Goal: Task Accomplishment & Management: Manage account settings

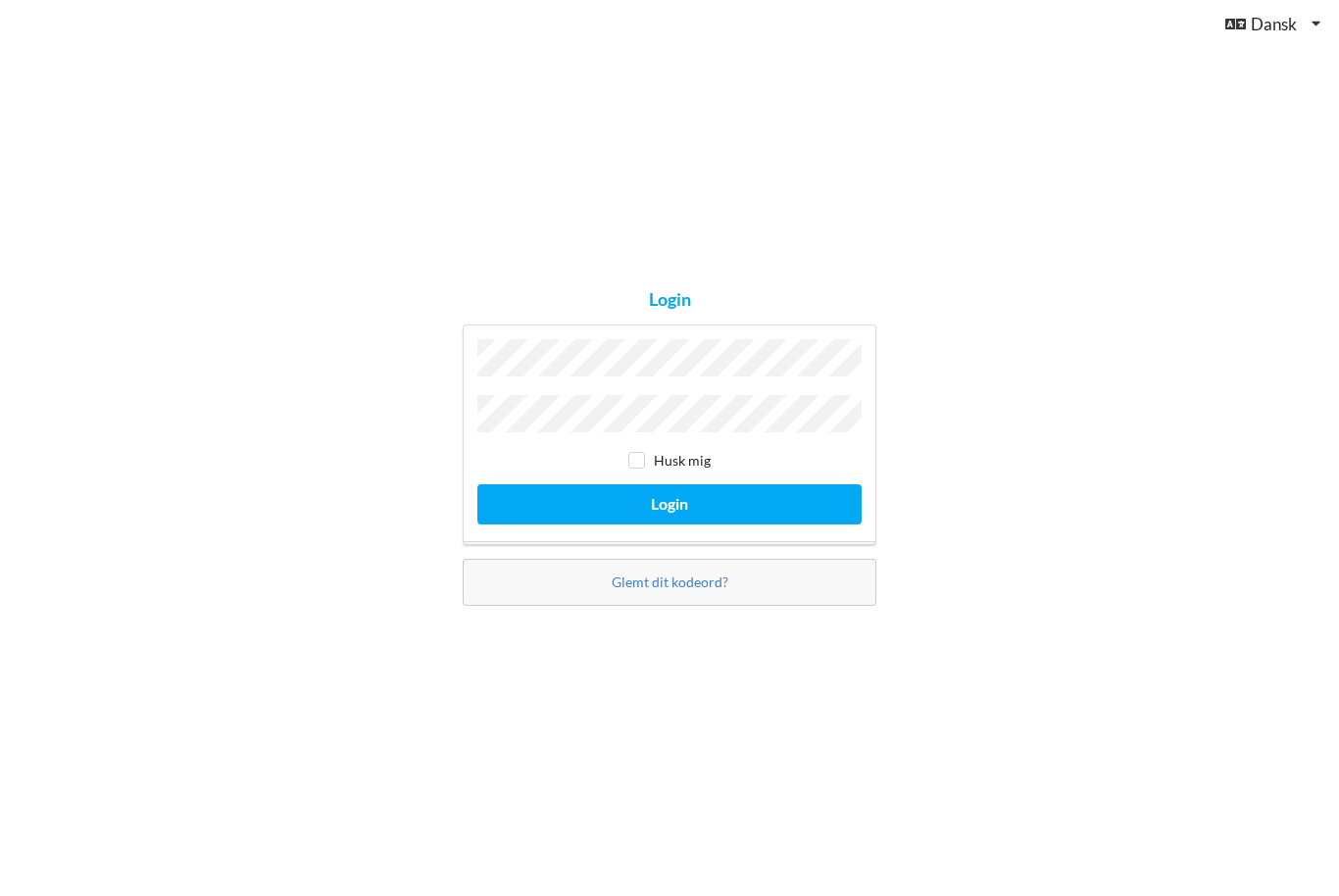
click at [701, 525] on button "Login" at bounding box center [669, 504] width 384 height 40
click at [659, 470] on div "Husk mig" at bounding box center [669, 461] width 384 height 20
click at [629, 468] on input "checkbox" at bounding box center [636, 460] width 17 height 17
checkbox input "true"
click at [732, 525] on button "Login" at bounding box center [669, 504] width 384 height 40
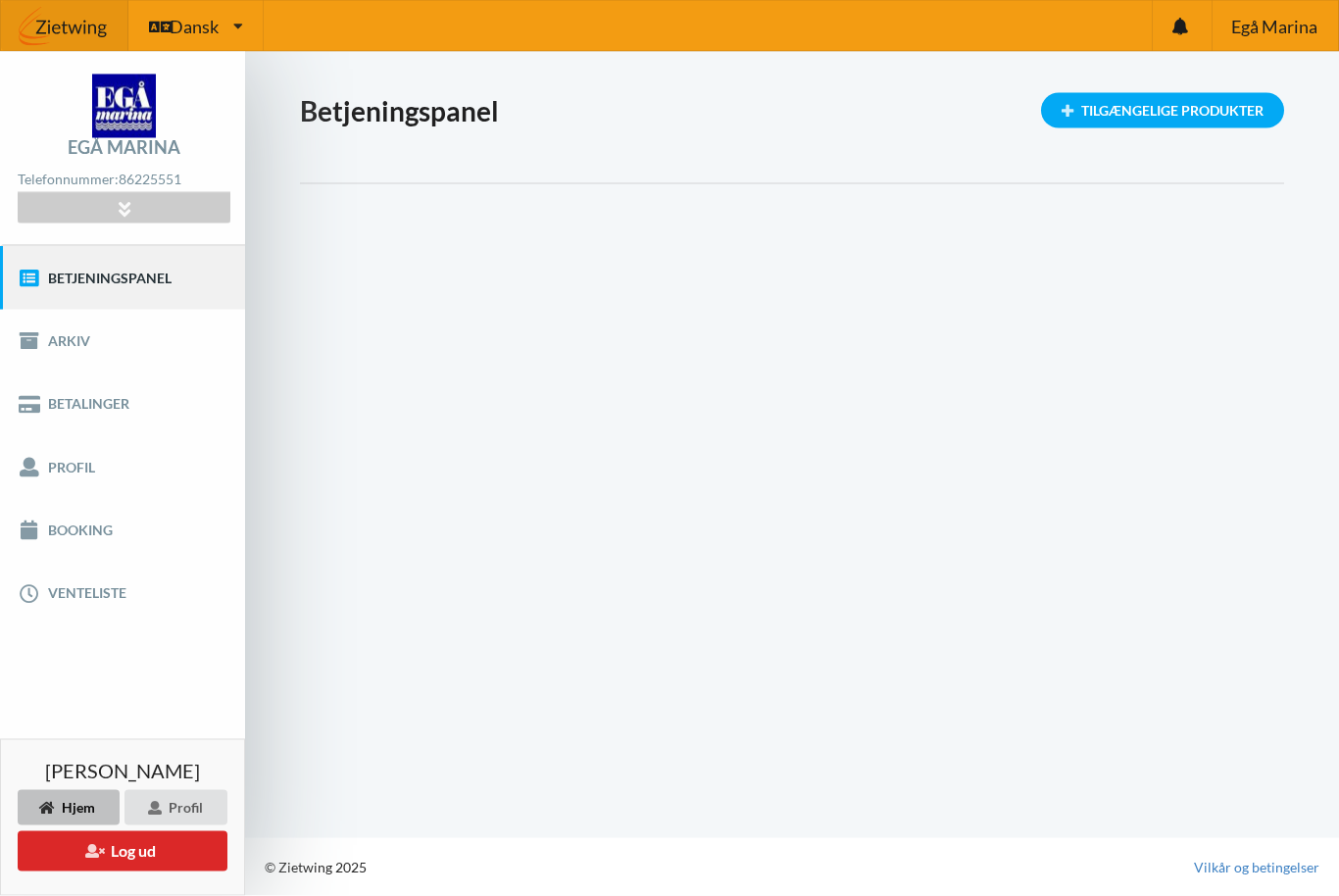
click at [85, 532] on link "Booking" at bounding box center [122, 530] width 245 height 63
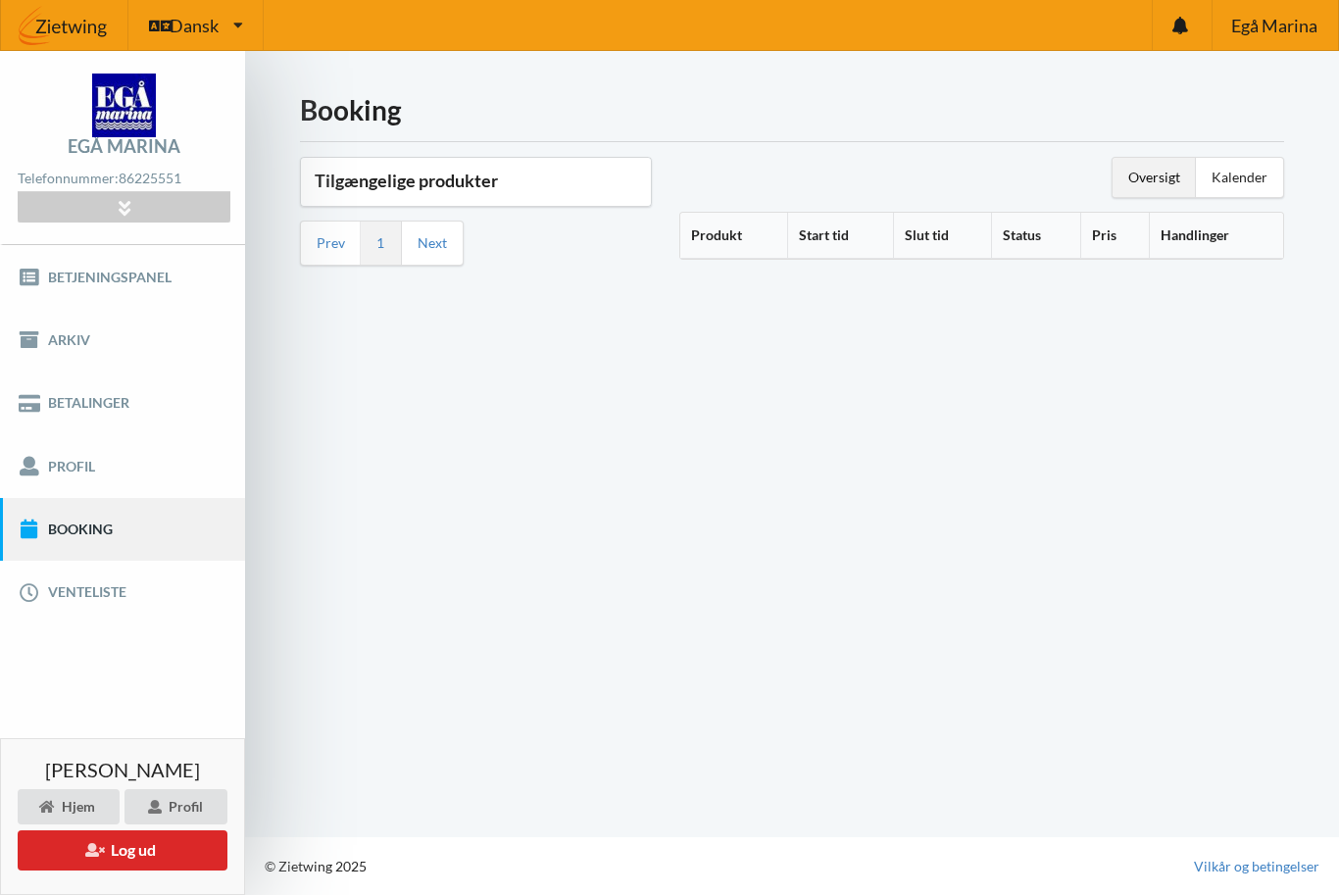
click at [730, 233] on th "Produkt" at bounding box center [733, 237] width 107 height 46
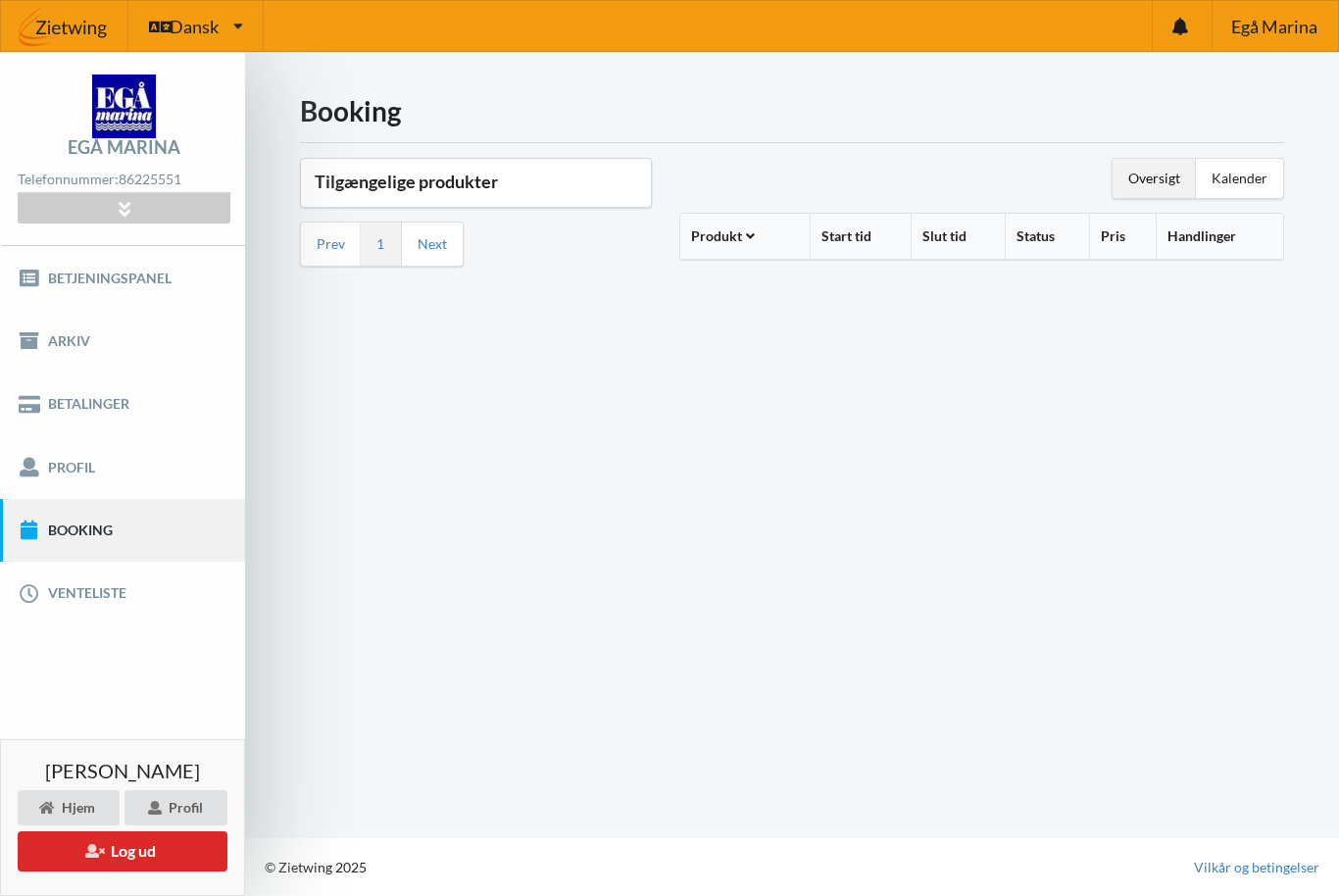
scroll to position [9, 0]
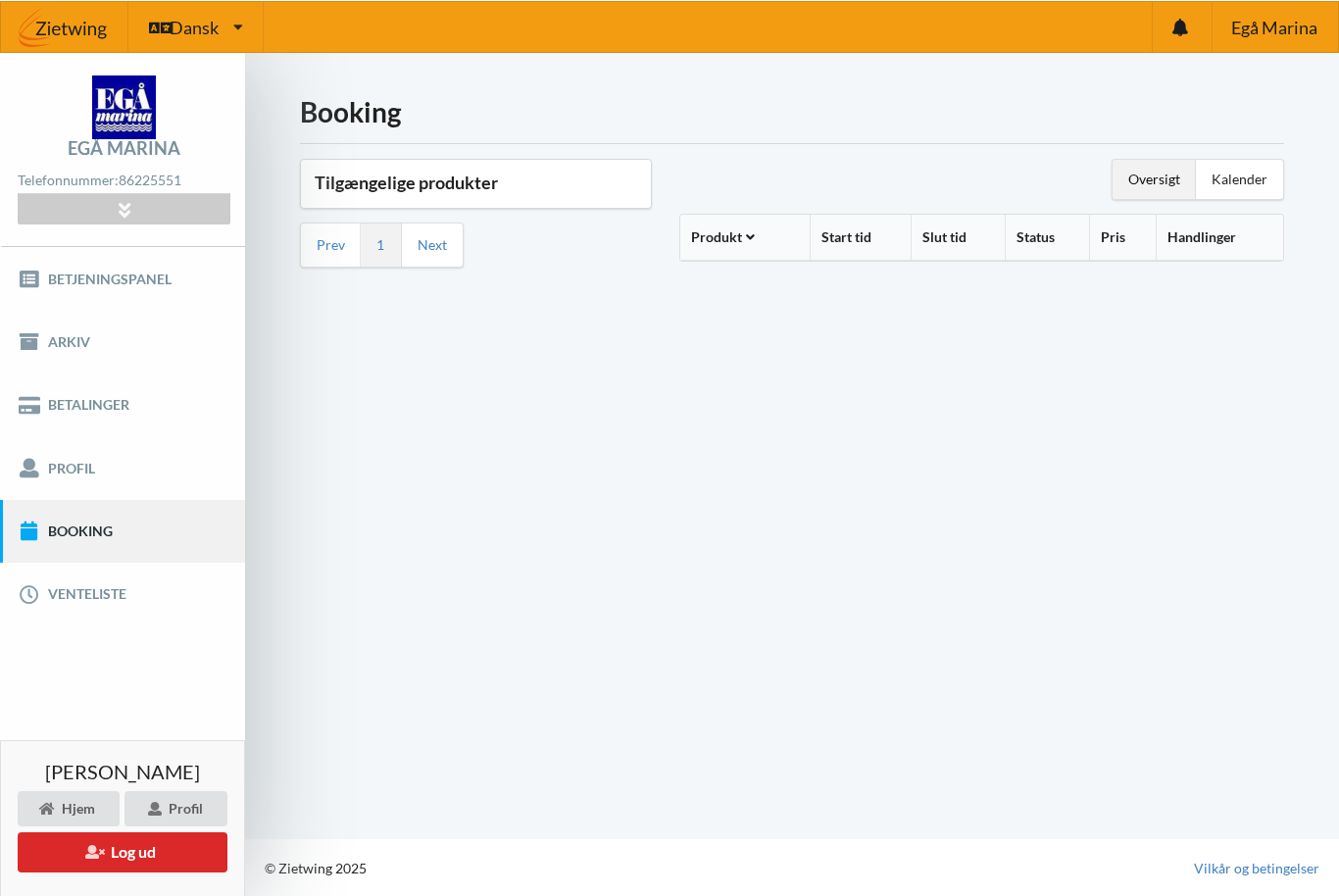
click at [324, 235] on link "Prev" at bounding box center [331, 244] width 29 height 18
click at [430, 235] on link "Next" at bounding box center [432, 244] width 30 height 18
click at [417, 235] on link "Next" at bounding box center [432, 244] width 30 height 18
click at [370, 227] on li "1" at bounding box center [380, 243] width 41 height 43
click at [120, 280] on link "Betjeningspanel" at bounding box center [122, 277] width 245 height 63
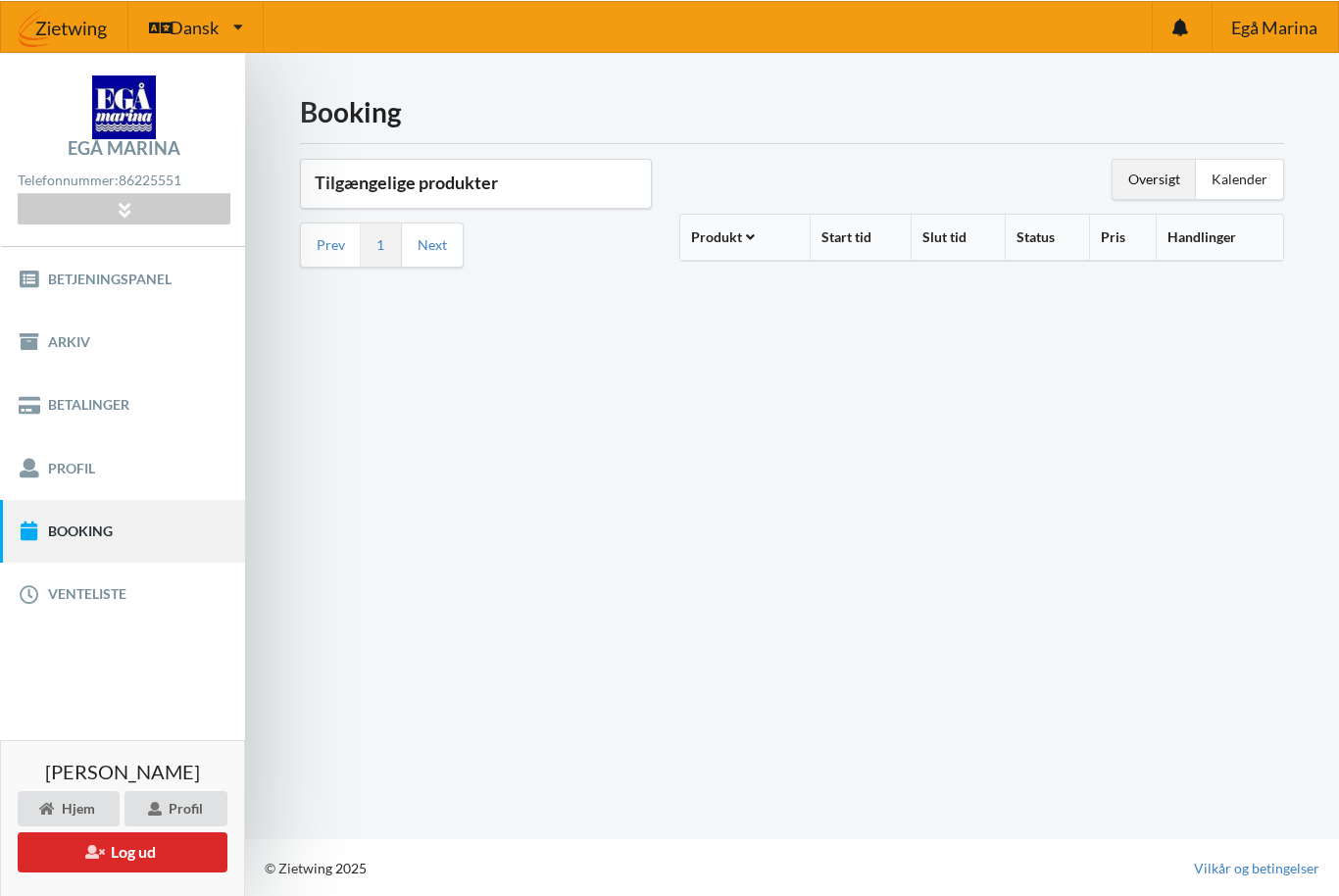
scroll to position [8, 0]
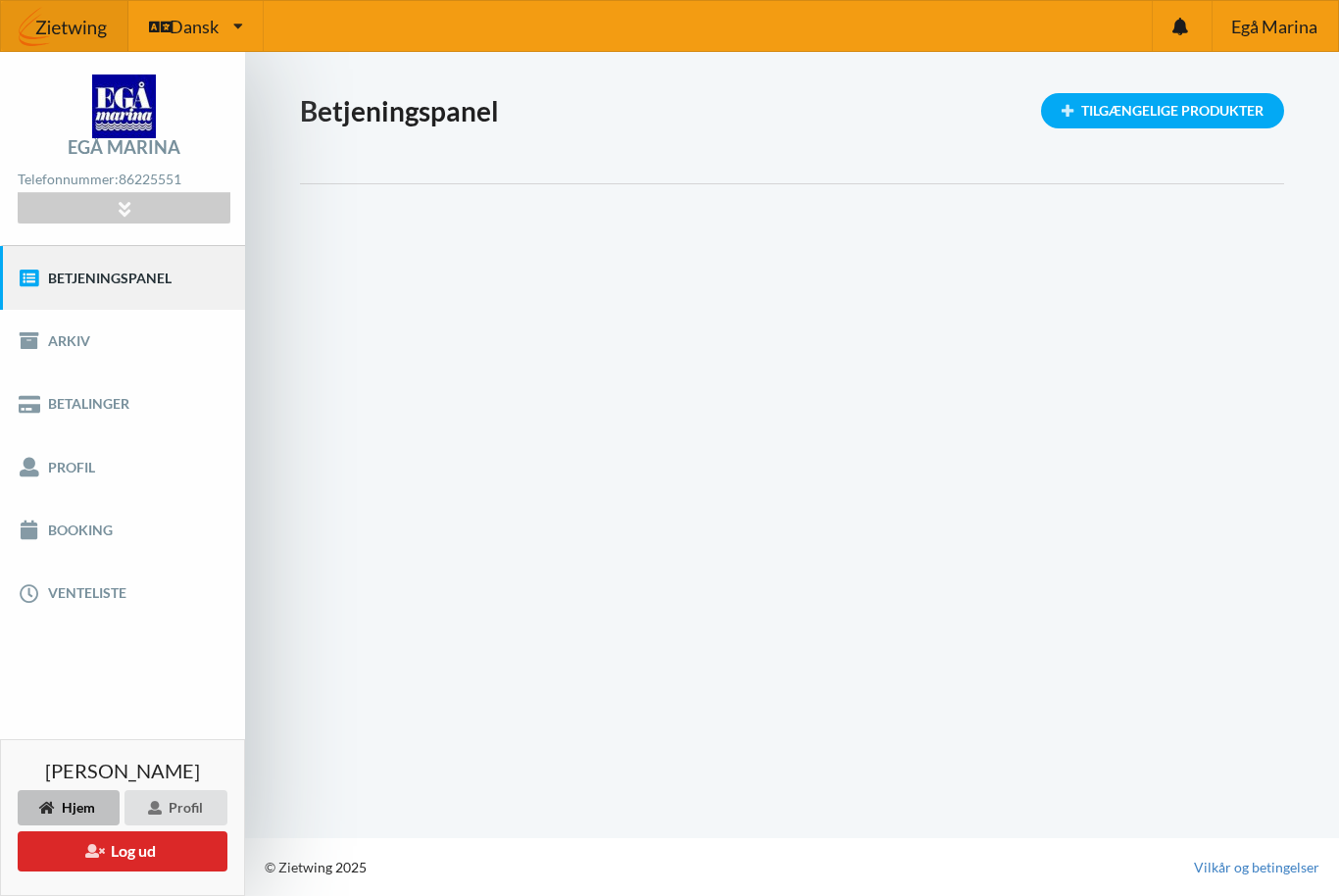
click at [1152, 111] on div "Tilgængelige Produkter" at bounding box center [1162, 111] width 243 height 35
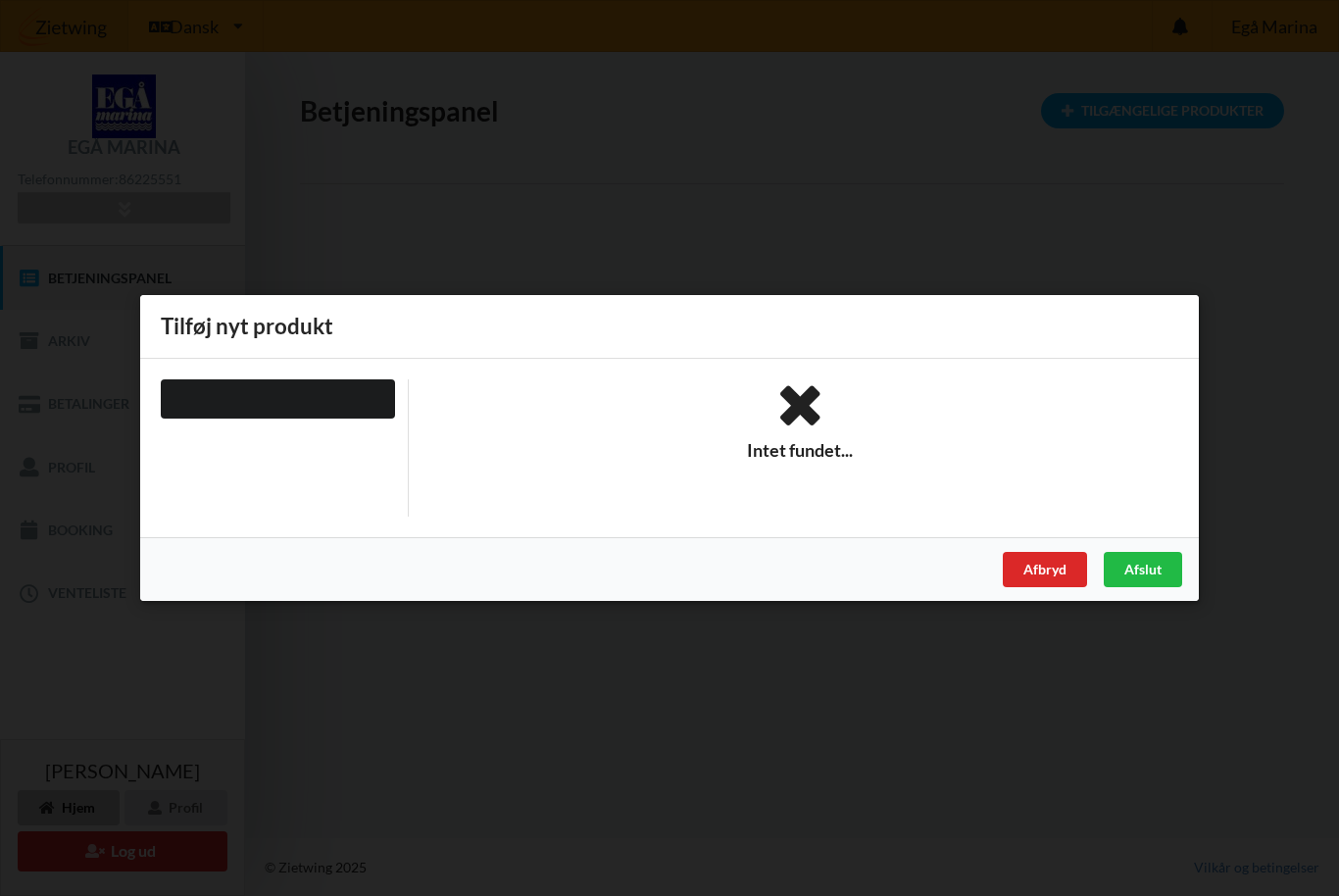
click at [1139, 568] on div "Afslut" at bounding box center [1142, 568] width 79 height 35
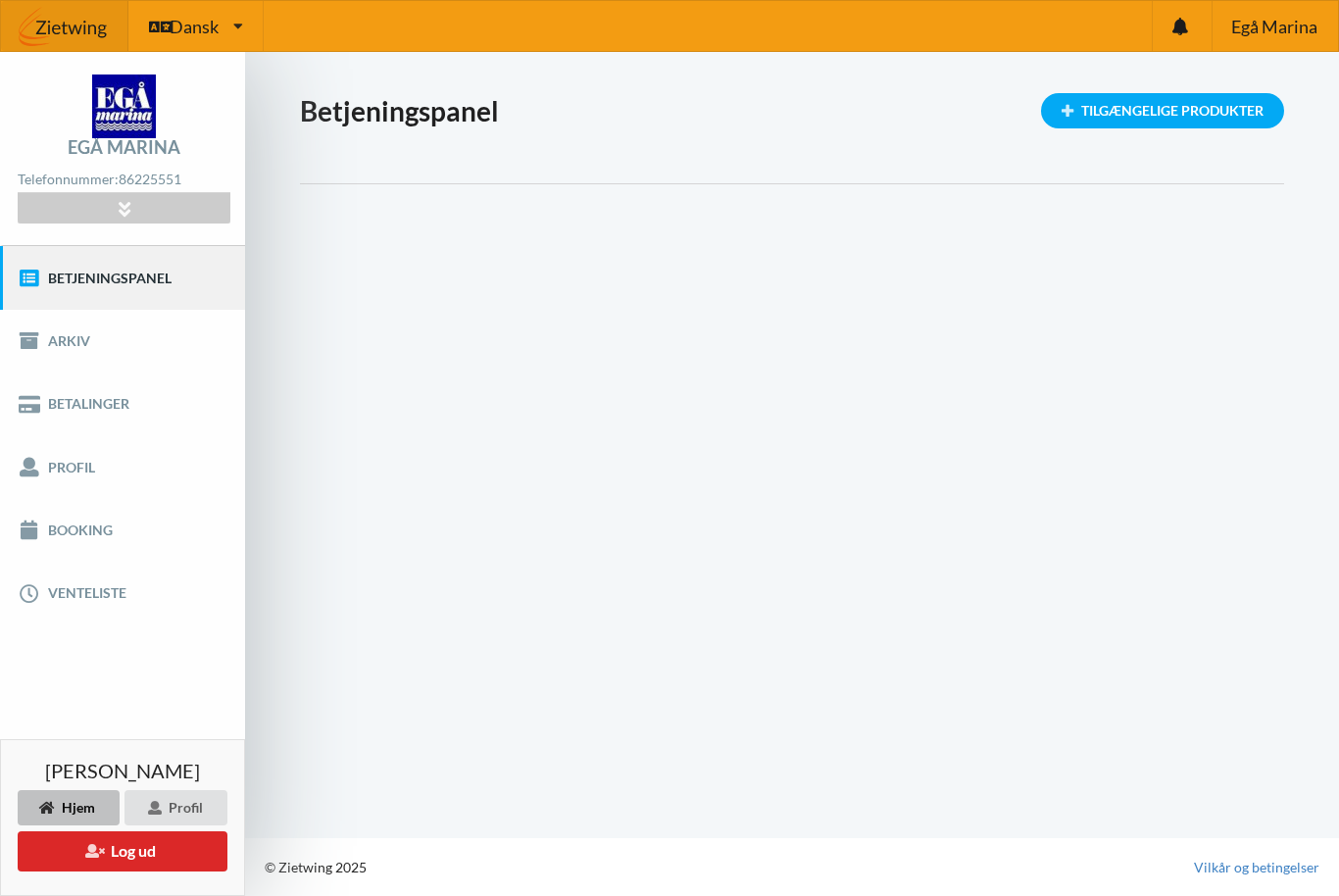
click at [190, 810] on div "Profil" at bounding box center [175, 806] width 103 height 35
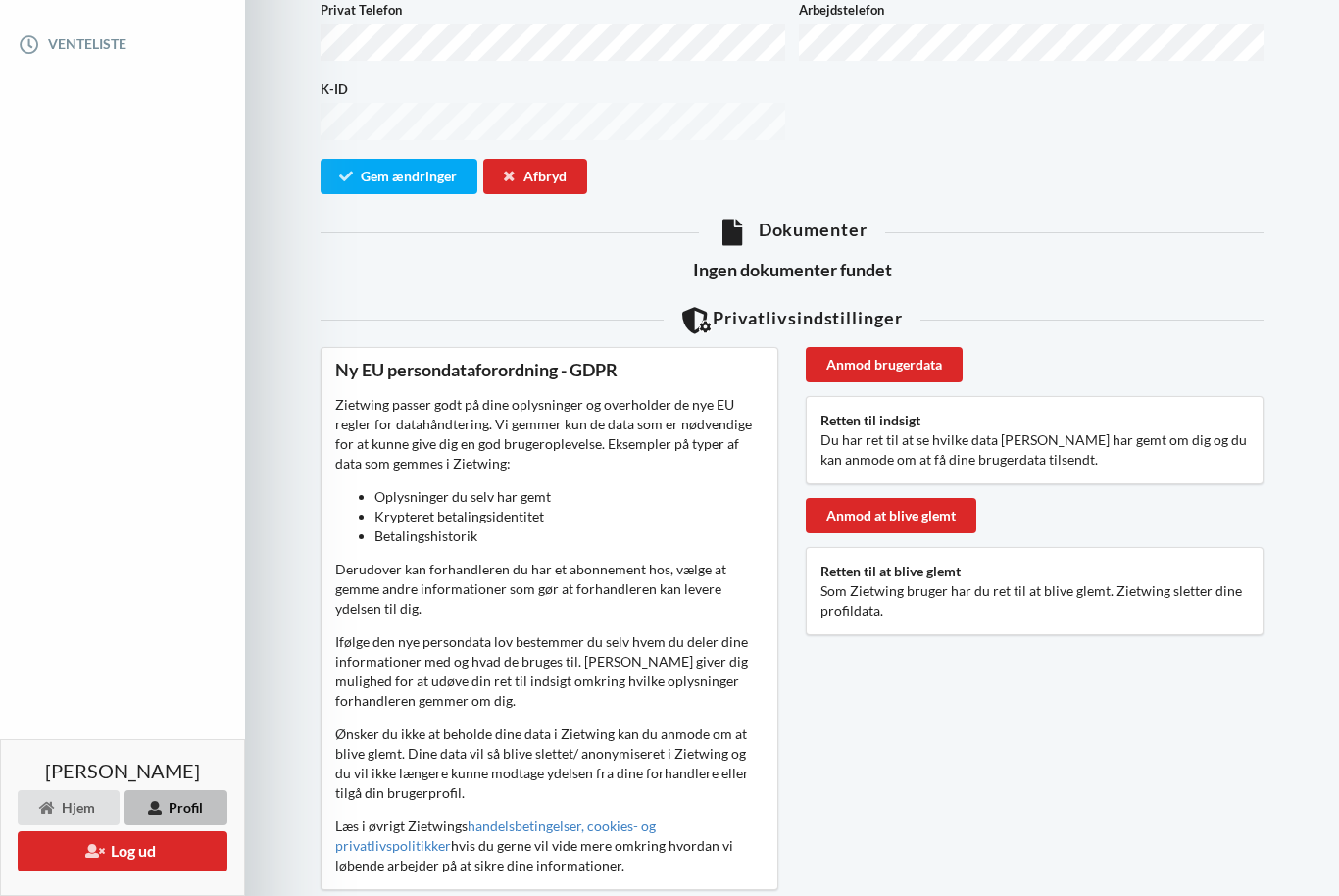
scroll to position [551, 0]
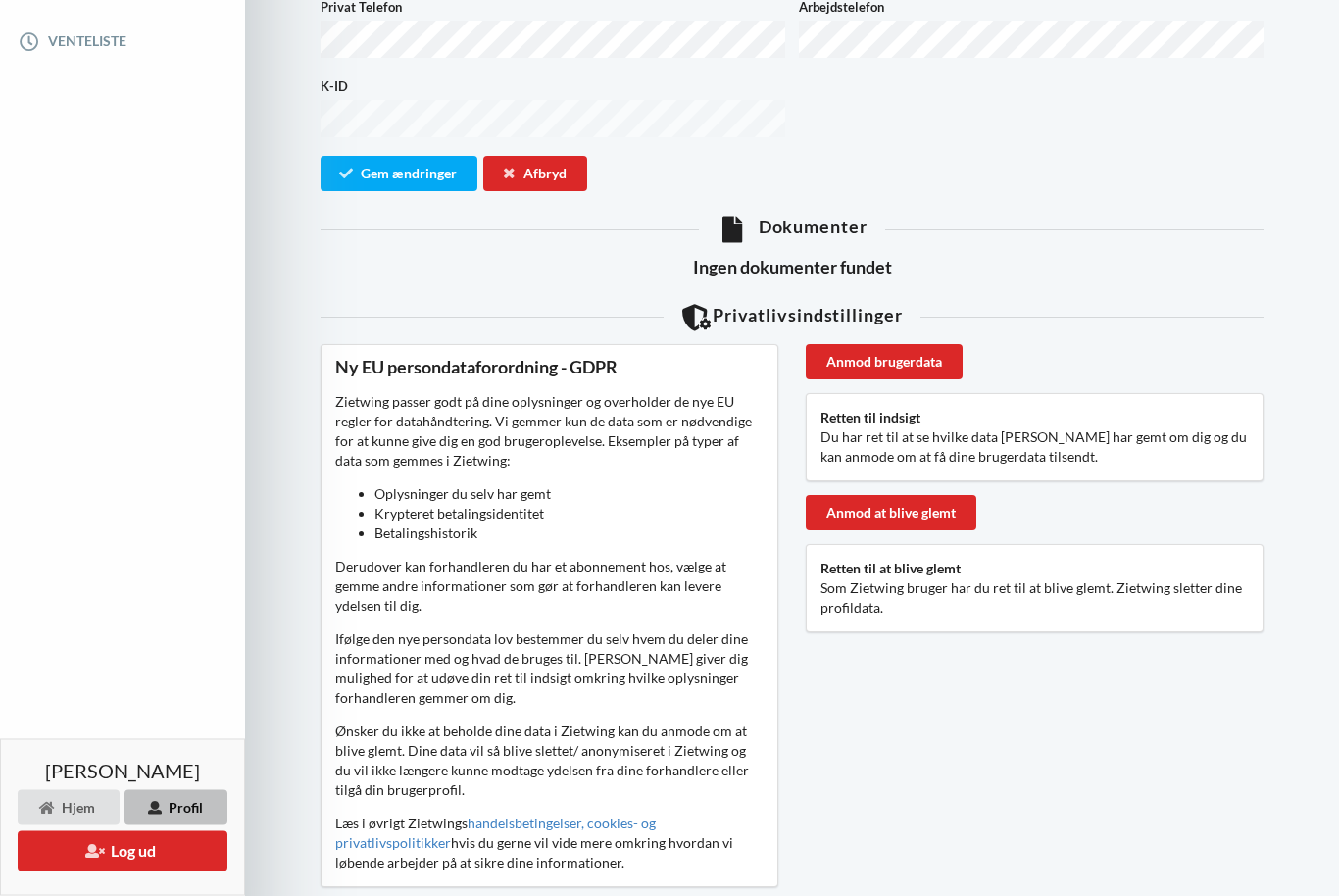
click at [534, 156] on div "Afbryd" at bounding box center [535, 173] width 104 height 35
click at [54, 34] on link "Venteliste" at bounding box center [122, 42] width 245 height 63
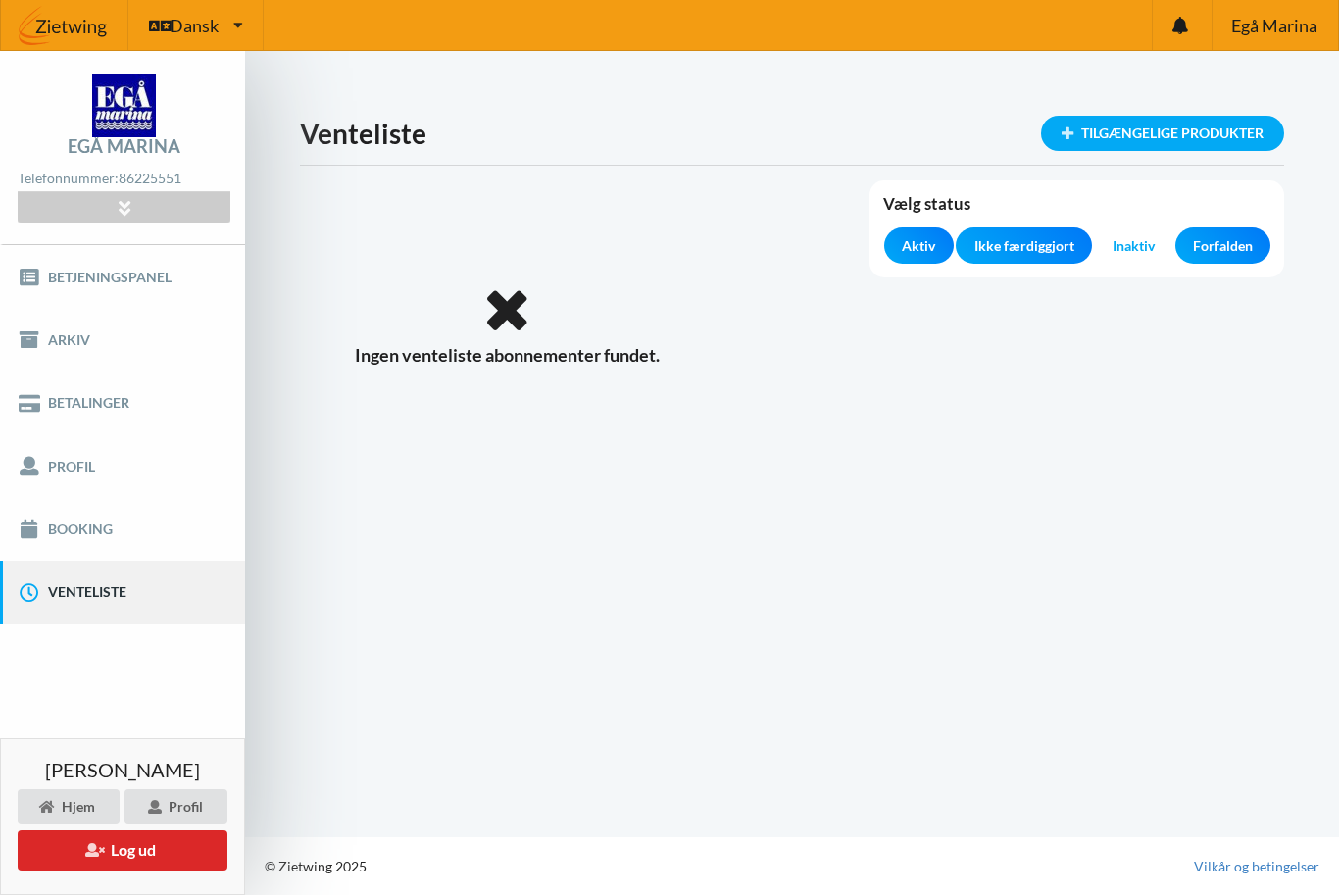
click at [65, 537] on link "Booking" at bounding box center [122, 530] width 245 height 63
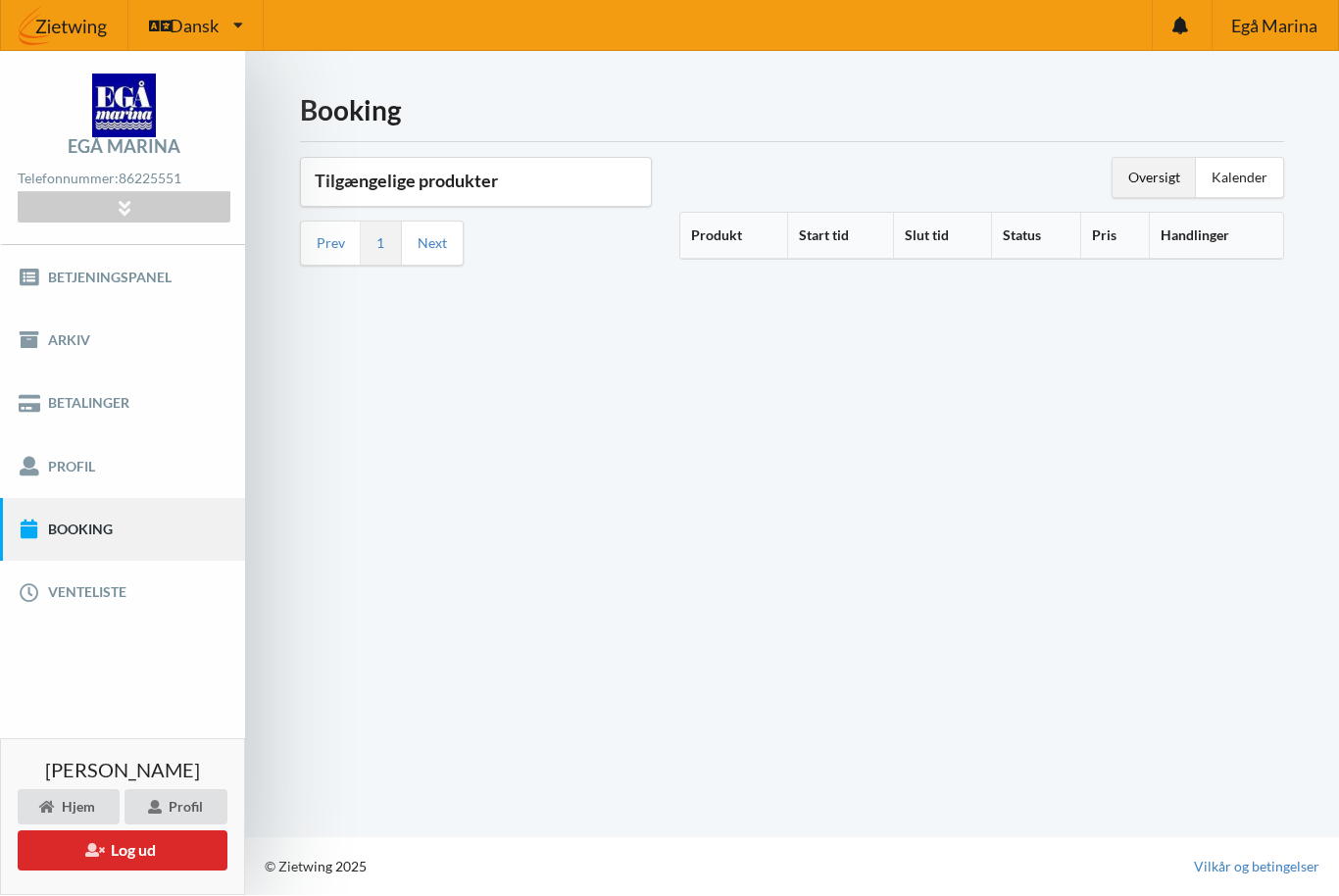
click at [460, 190] on h3 "Tilgængelige produkter" at bounding box center [476, 181] width 323 height 23
click at [388, 166] on div "Tilgængelige produkter" at bounding box center [475, 182] width 349 height 48
click at [426, 156] on div "Tilgængelige produkter Prev 1 Next" at bounding box center [475, 216] width 379 height 144
click at [738, 224] on th "Produkt" at bounding box center [733, 237] width 107 height 46
click at [1154, 180] on div "Oversigt" at bounding box center [1154, 177] width 84 height 39
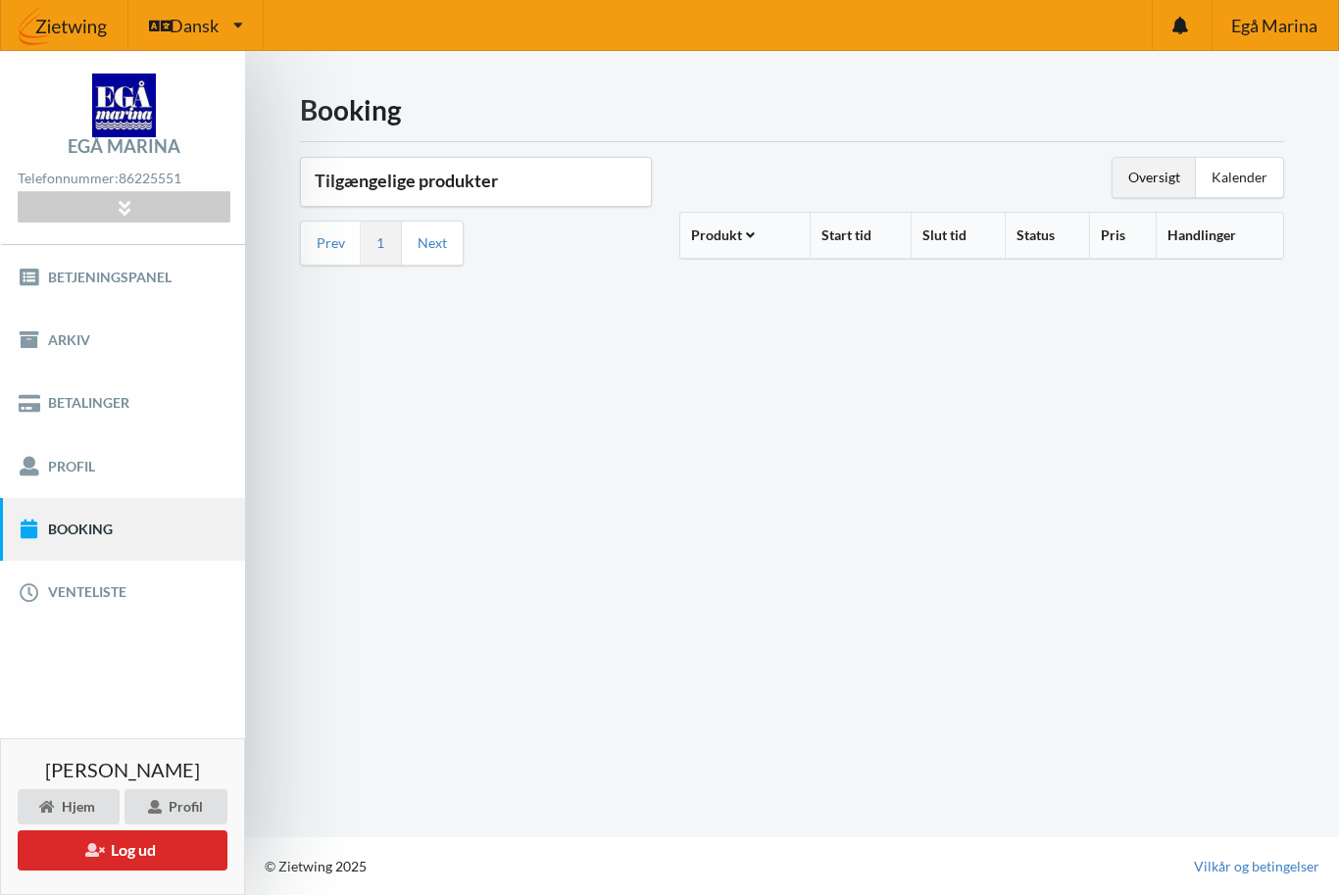
click at [1152, 186] on div "Oversigt" at bounding box center [1154, 177] width 84 height 39
click at [1245, 187] on div "Kalender" at bounding box center [1239, 177] width 88 height 39
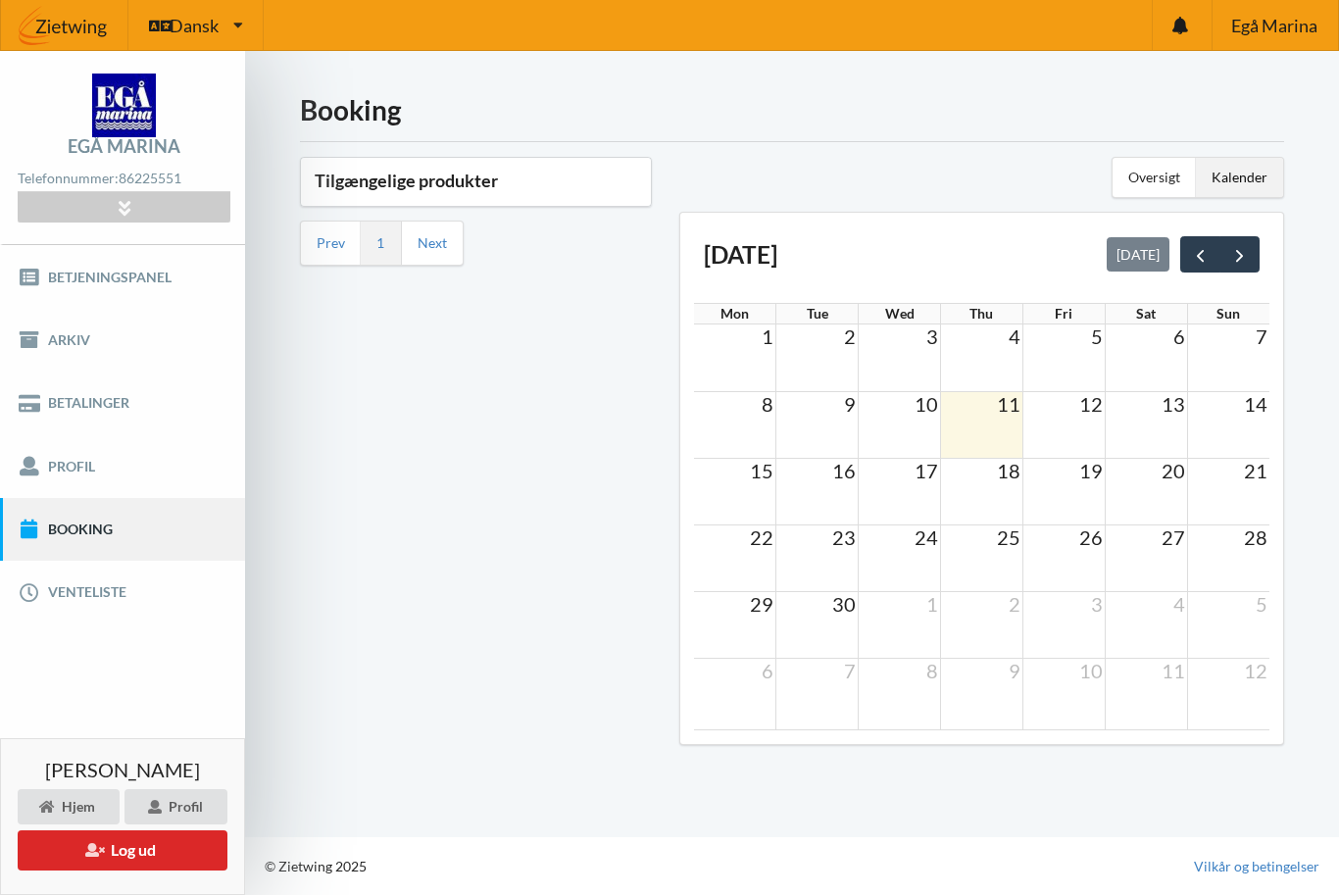
click at [417, 189] on h3 "Tilgængelige produkter" at bounding box center [476, 181] width 323 height 23
click at [418, 172] on h3 "Tilgængelige produkter" at bounding box center [476, 181] width 323 height 23
click at [424, 164] on div "Tilgængelige produkter" at bounding box center [475, 182] width 349 height 48
click at [376, 241] on link "1" at bounding box center [380, 244] width 8 height 18
click at [380, 227] on li "1" at bounding box center [380, 243] width 41 height 43
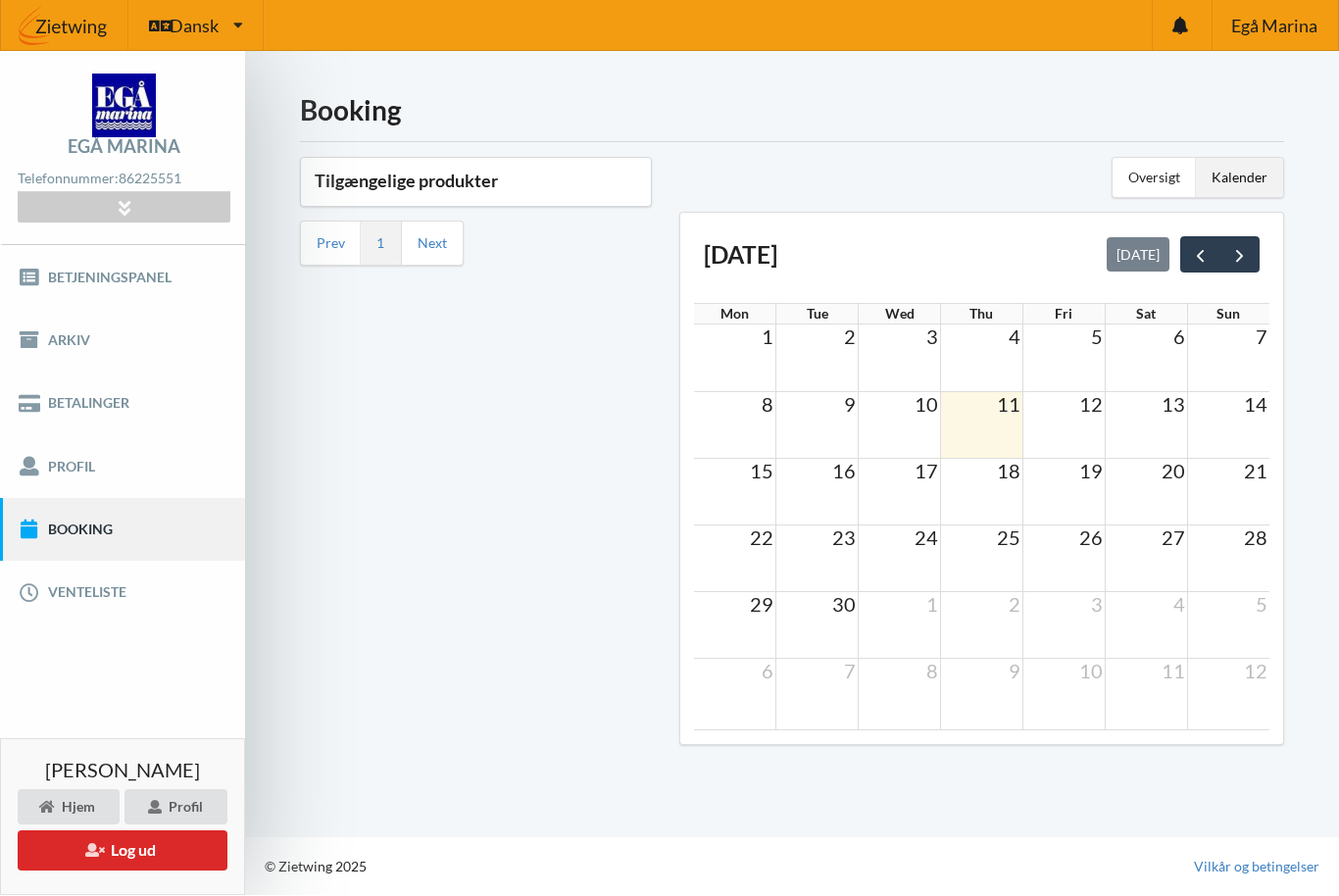
click at [426, 235] on link "Next" at bounding box center [432, 244] width 30 height 18
click at [429, 229] on li "Next" at bounding box center [432, 243] width 61 height 43
click at [331, 226] on li "Prev" at bounding box center [331, 243] width 60 height 43
click at [163, 454] on link "Profil" at bounding box center [122, 466] width 245 height 63
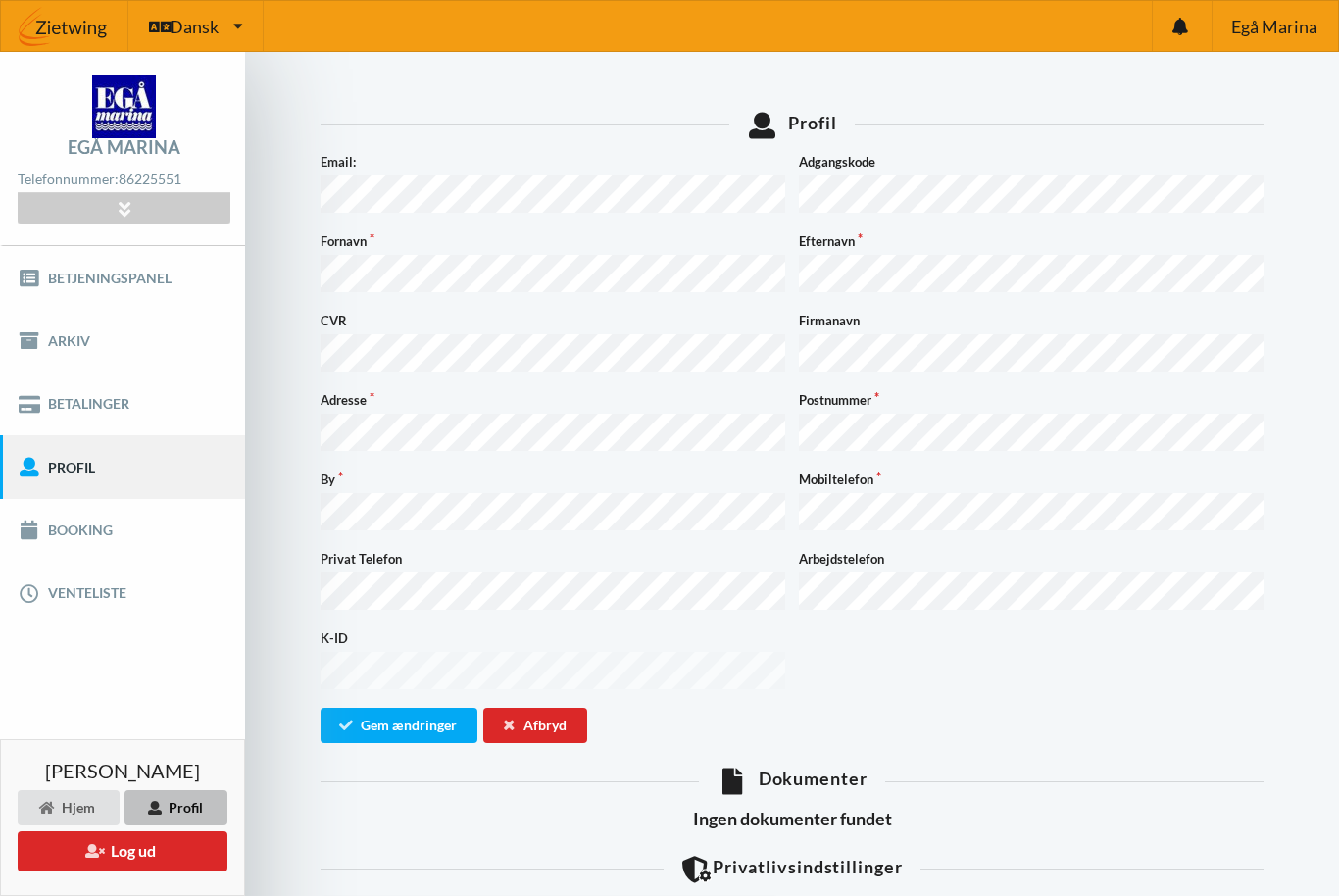
click at [136, 202] on div at bounding box center [123, 208] width 212 height 31
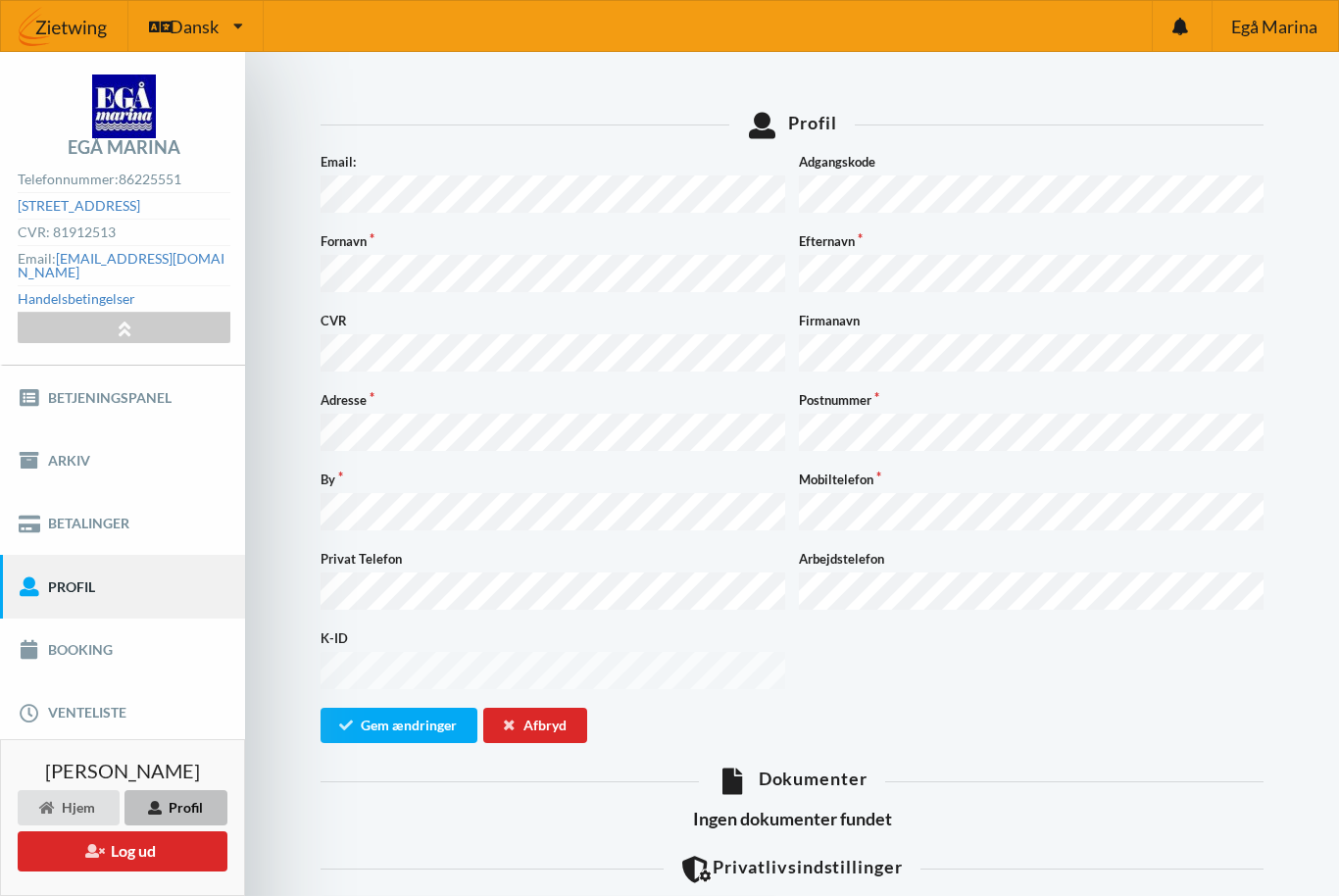
click at [63, 25] on img at bounding box center [65, 26] width 127 height 59
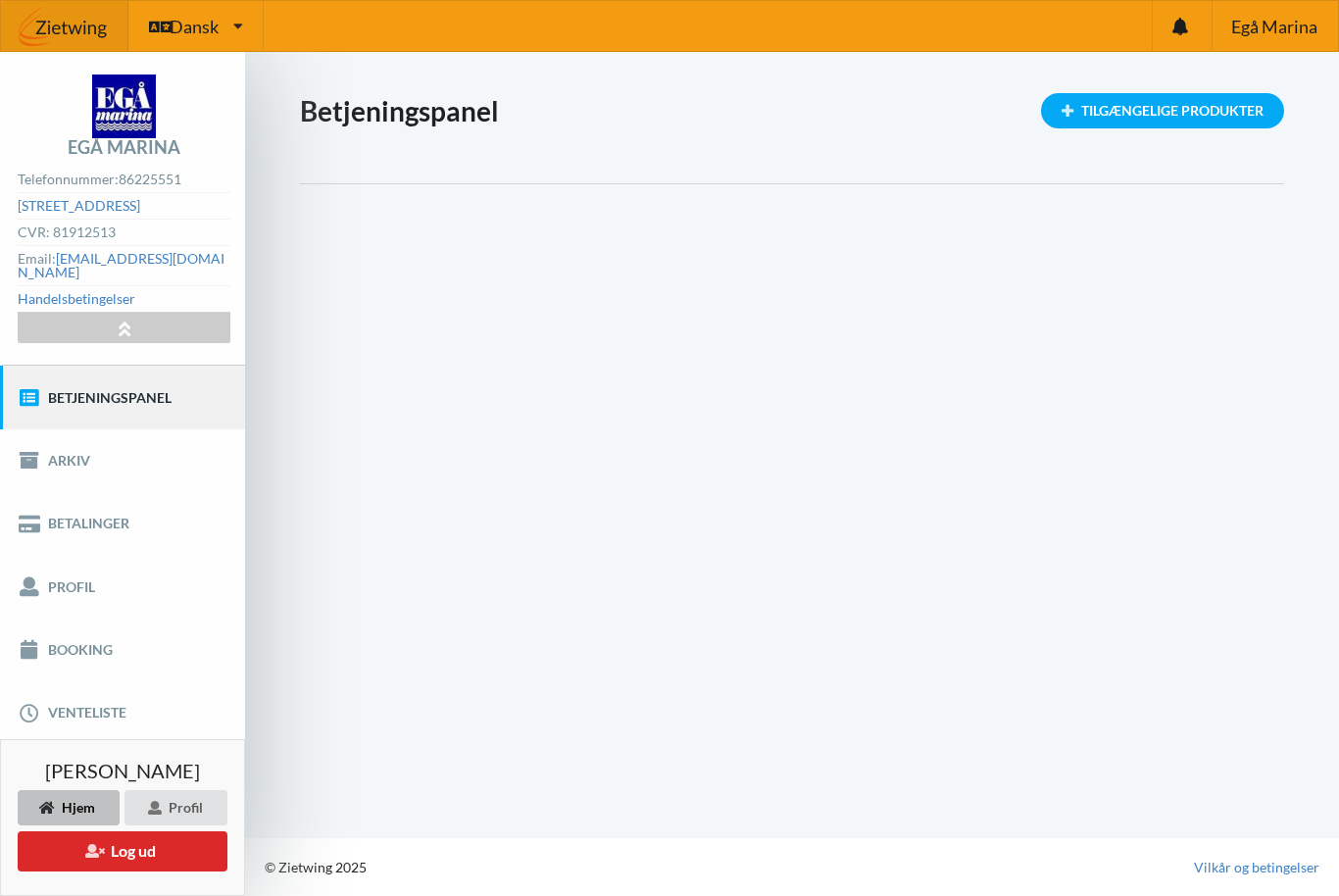
click at [89, 636] on link "Booking" at bounding box center [122, 649] width 245 height 63
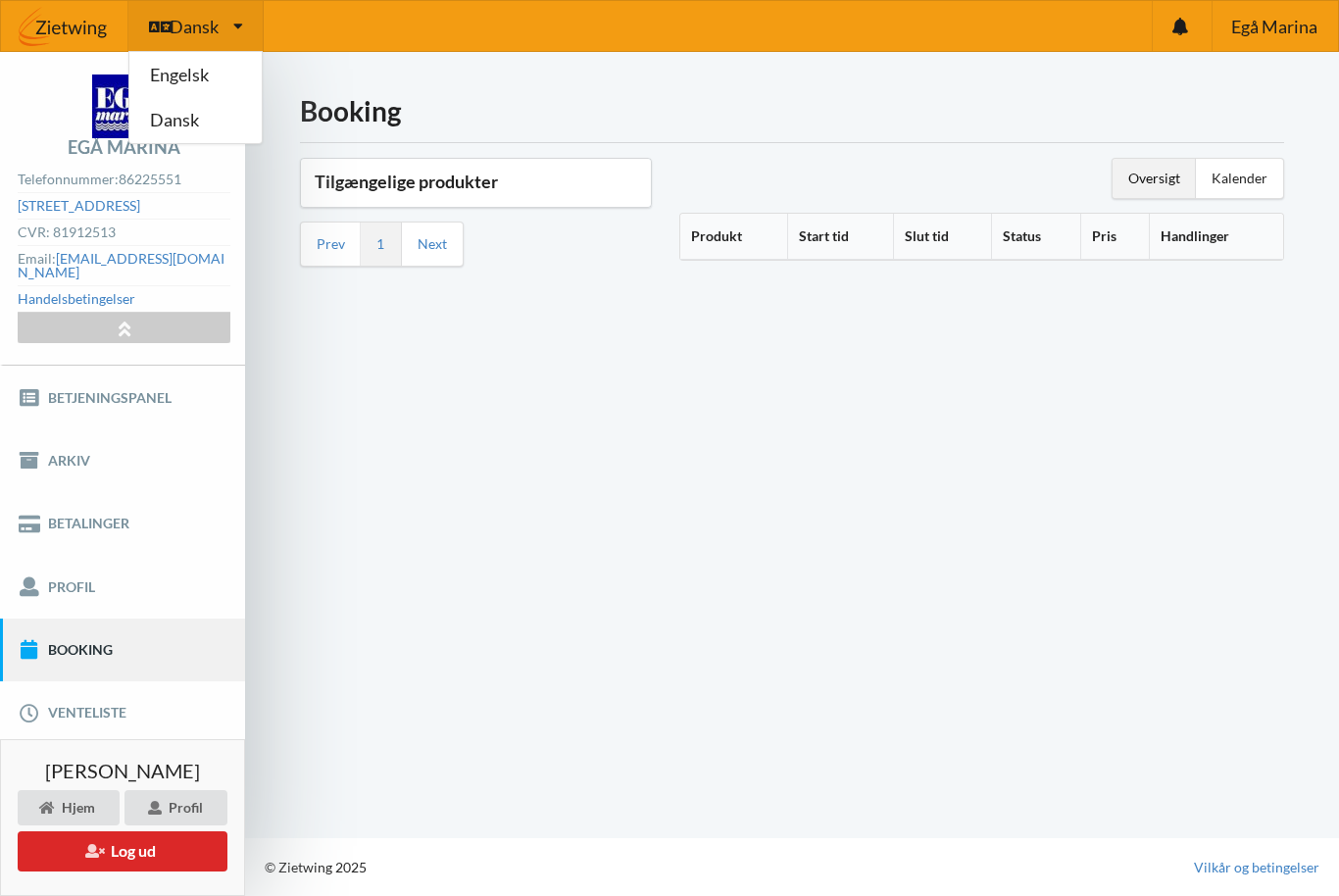
click at [183, 127] on link "Dansk" at bounding box center [195, 119] width 132 height 45
click at [437, 200] on div "Tilgængelige produkter" at bounding box center [475, 182] width 349 height 48
click at [439, 185] on h3 "Tilgængelige produkter" at bounding box center [476, 181] width 323 height 23
click at [423, 201] on div "Tilgængelige produkter" at bounding box center [475, 182] width 349 height 48
click at [424, 181] on h3 "Tilgængelige produkter" at bounding box center [476, 181] width 323 height 23
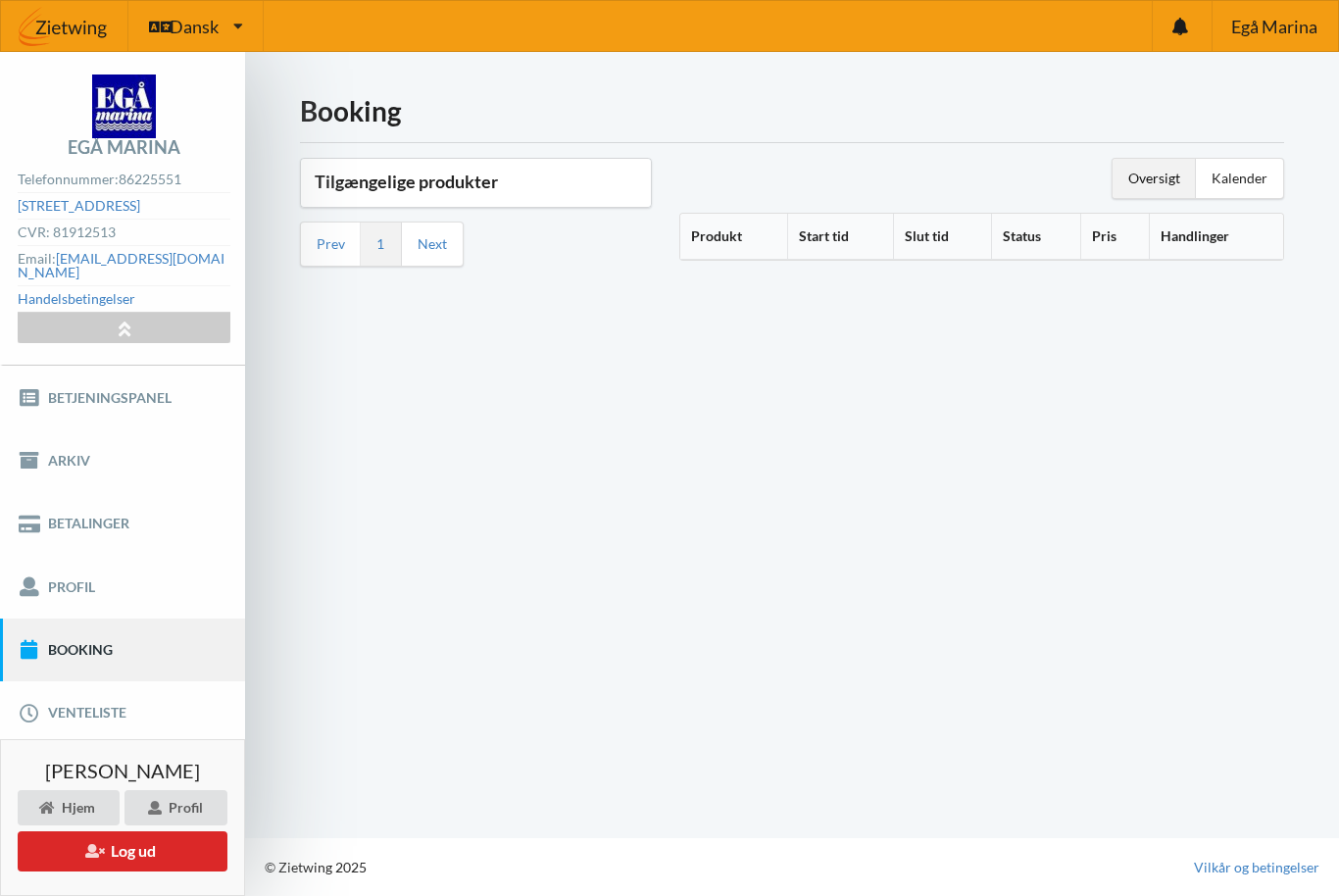
click at [433, 180] on h3 "Tilgængelige produkter" at bounding box center [476, 181] width 323 height 23
click at [331, 249] on link "Prev" at bounding box center [331, 244] width 29 height 18
click at [382, 269] on div "Tilgængelige produkter Prev 1 Next" at bounding box center [475, 216] width 379 height 144
click at [442, 250] on link "Next" at bounding box center [432, 244] width 30 height 18
click at [732, 250] on th "Produkt" at bounding box center [733, 237] width 107 height 46
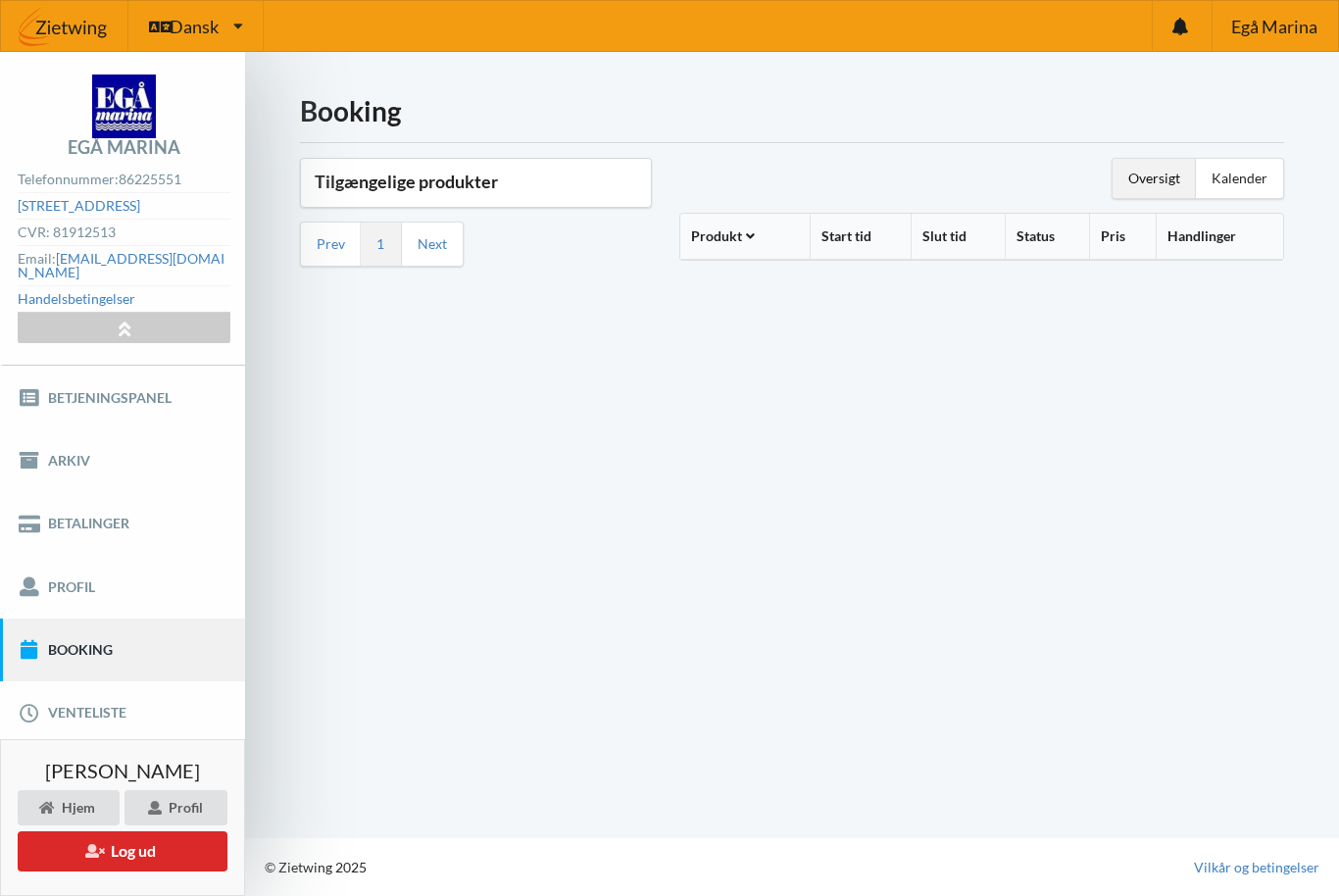
click at [755, 239] on icon at bounding box center [750, 233] width 17 height 14
click at [747, 232] on icon at bounding box center [750, 233] width 17 height 14
click at [853, 248] on th "Start tid" at bounding box center [860, 237] width 102 height 46
click at [845, 248] on th "Start tid" at bounding box center [846, 237] width 129 height 46
click at [1209, 241] on th "Handlinger" at bounding box center [1219, 237] width 127 height 46
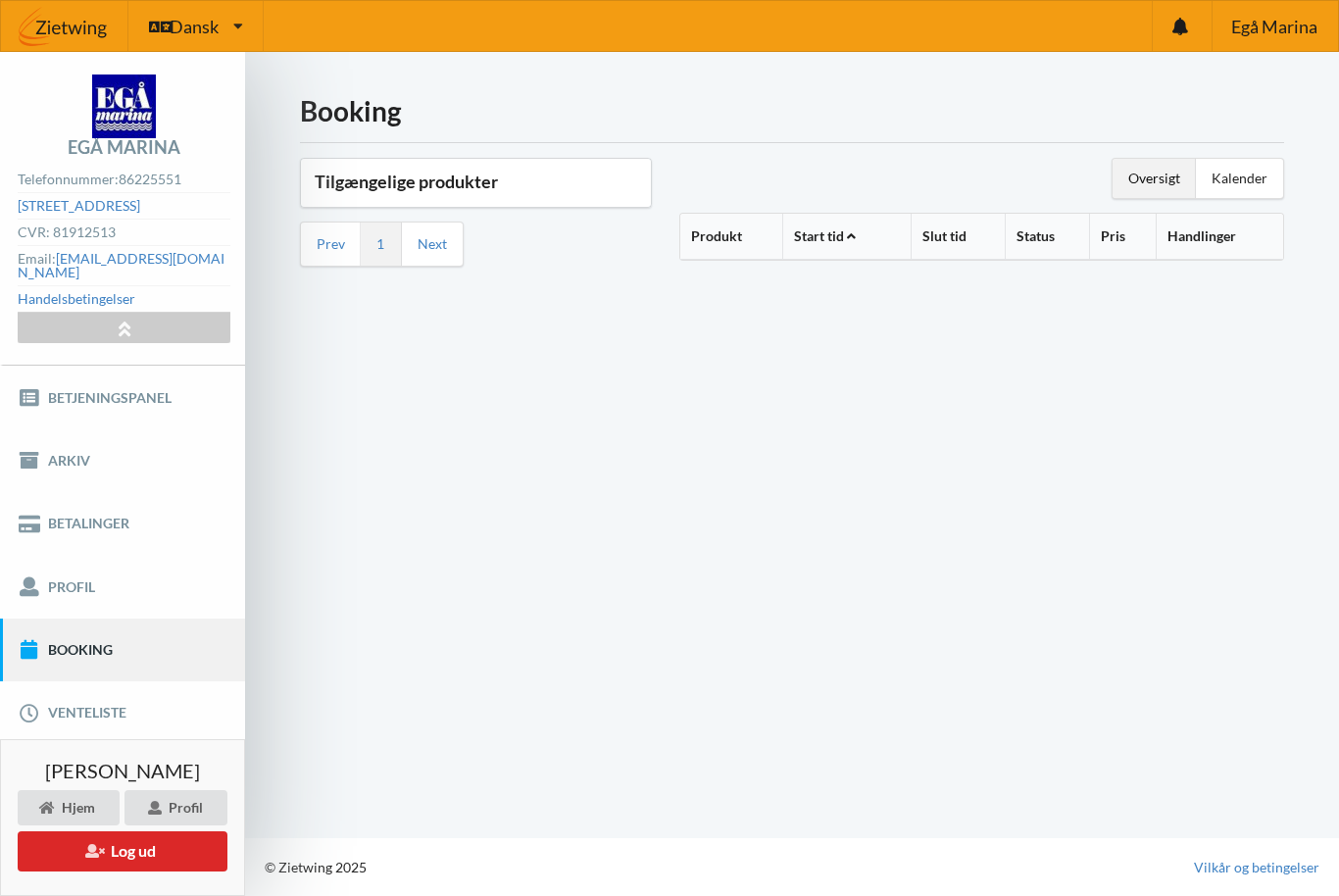
click at [1201, 248] on th "Handlinger" at bounding box center [1219, 237] width 127 height 46
click at [1217, 240] on th "Handlinger" at bounding box center [1219, 237] width 127 height 46
click at [1202, 236] on th "Handlinger" at bounding box center [1219, 237] width 127 height 46
click at [1201, 241] on th "Handlinger" at bounding box center [1219, 237] width 127 height 46
click at [1253, 177] on div "Kalender" at bounding box center [1239, 177] width 88 height 39
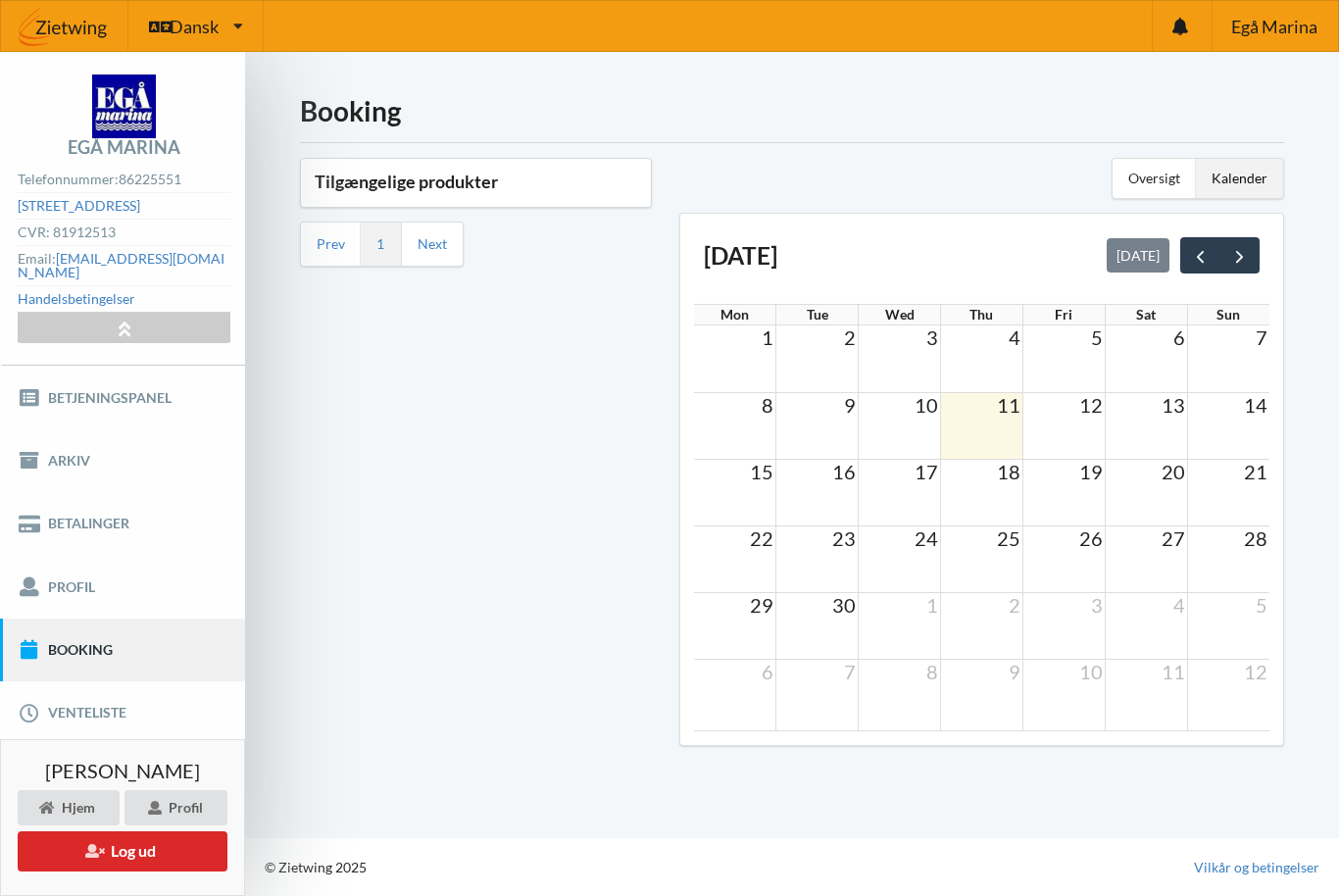
click at [1161, 189] on div "Oversigt" at bounding box center [1154, 177] width 84 height 39
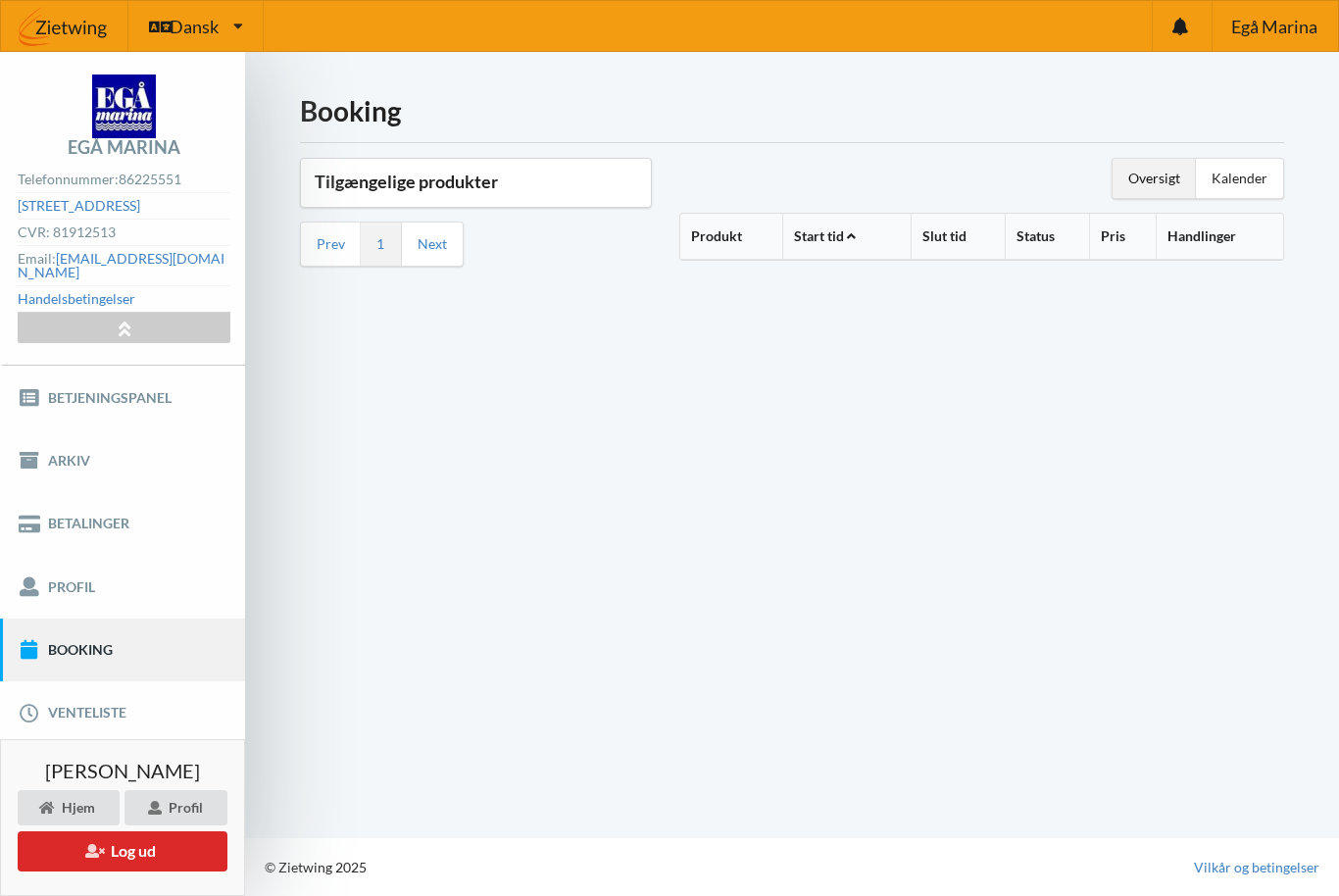
click at [1160, 190] on div "Oversigt" at bounding box center [1154, 177] width 84 height 39
click at [728, 241] on th "Produkt" at bounding box center [731, 237] width 102 height 46
click at [752, 245] on th "Produkt" at bounding box center [745, 237] width 129 height 46
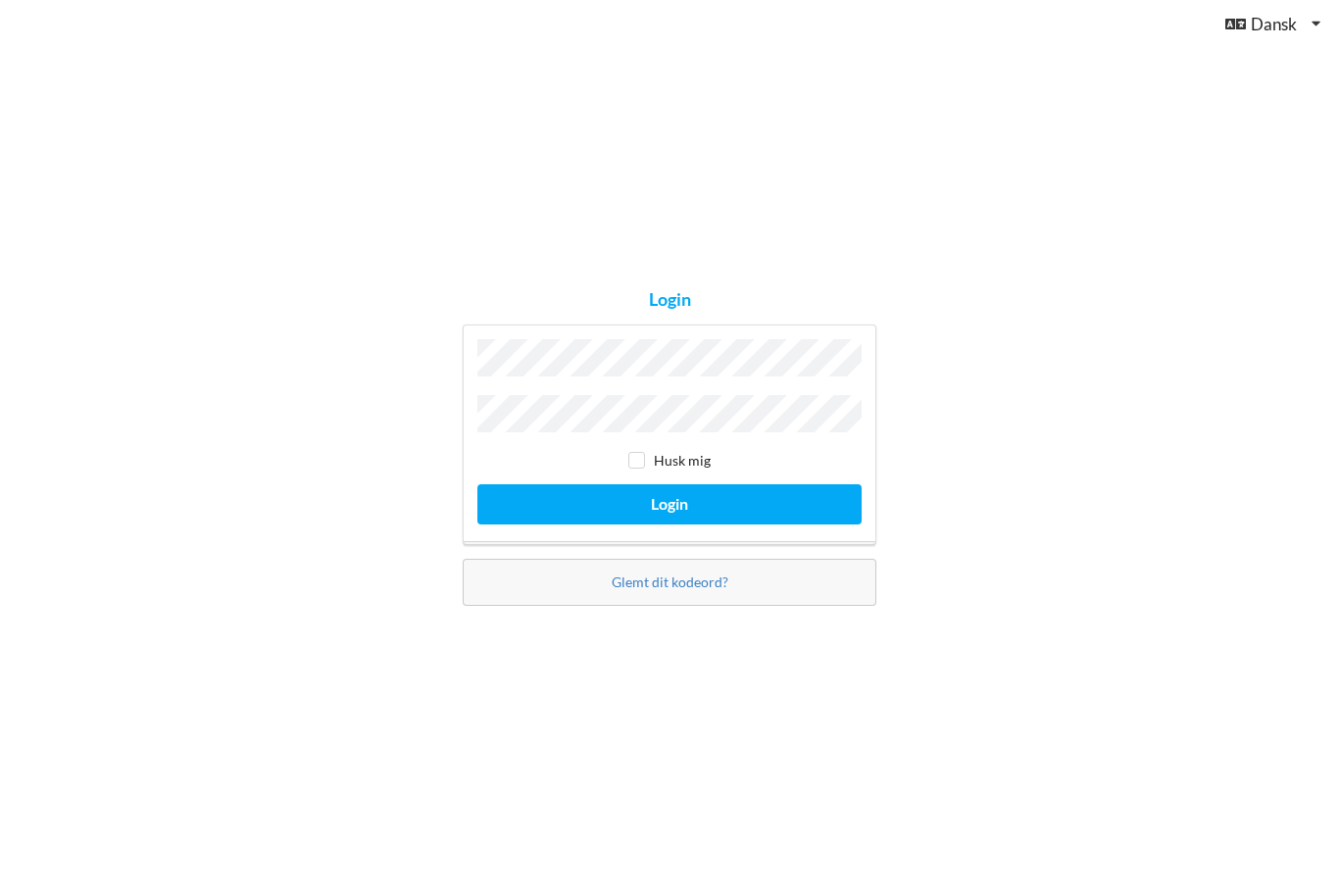
click at [706, 868] on div "Login Husk mig Login Glemt dit kodeord?" at bounding box center [669, 448] width 1339 height 896
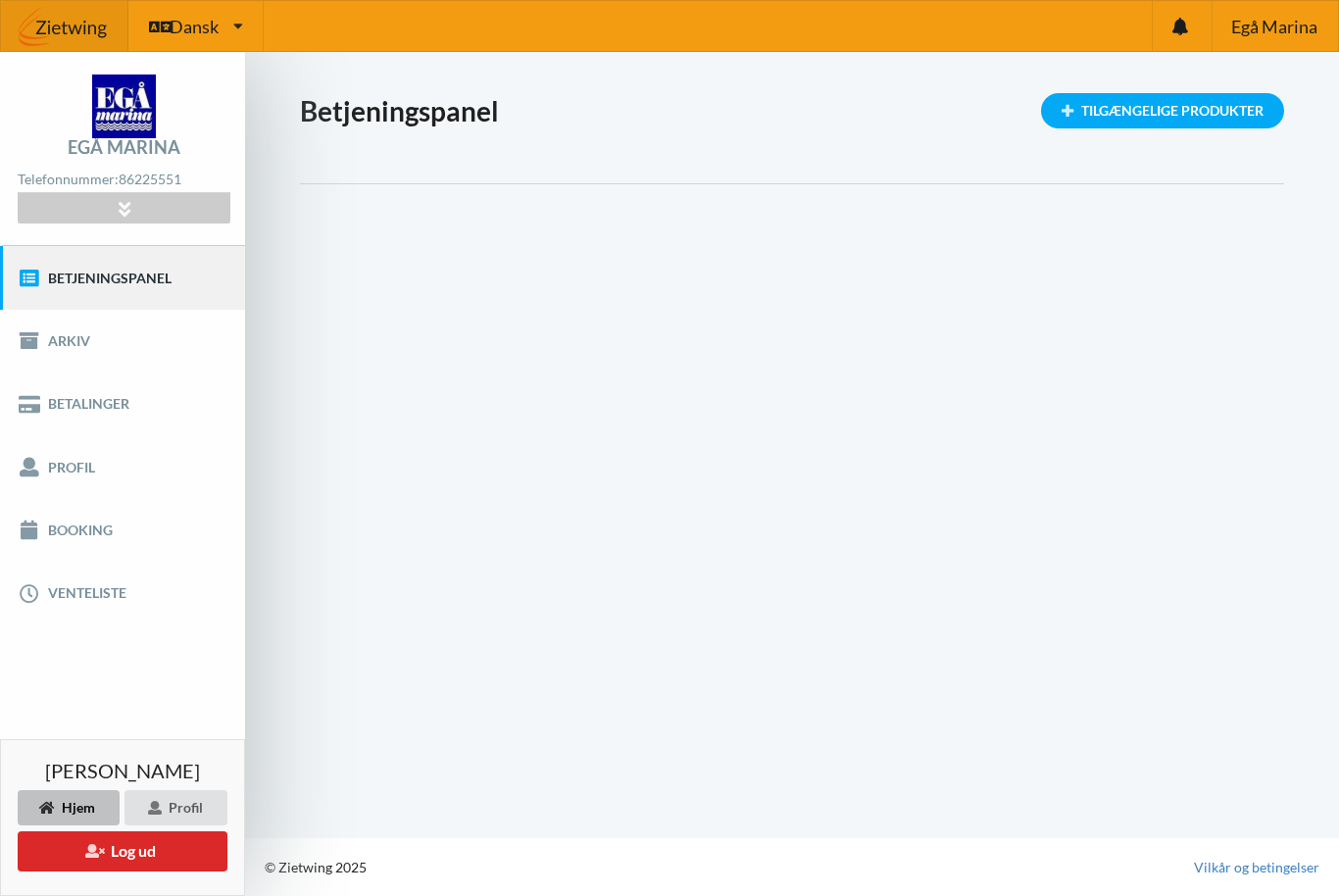
click at [1137, 125] on div "Tilgængelige Produkter" at bounding box center [1162, 111] width 243 height 35
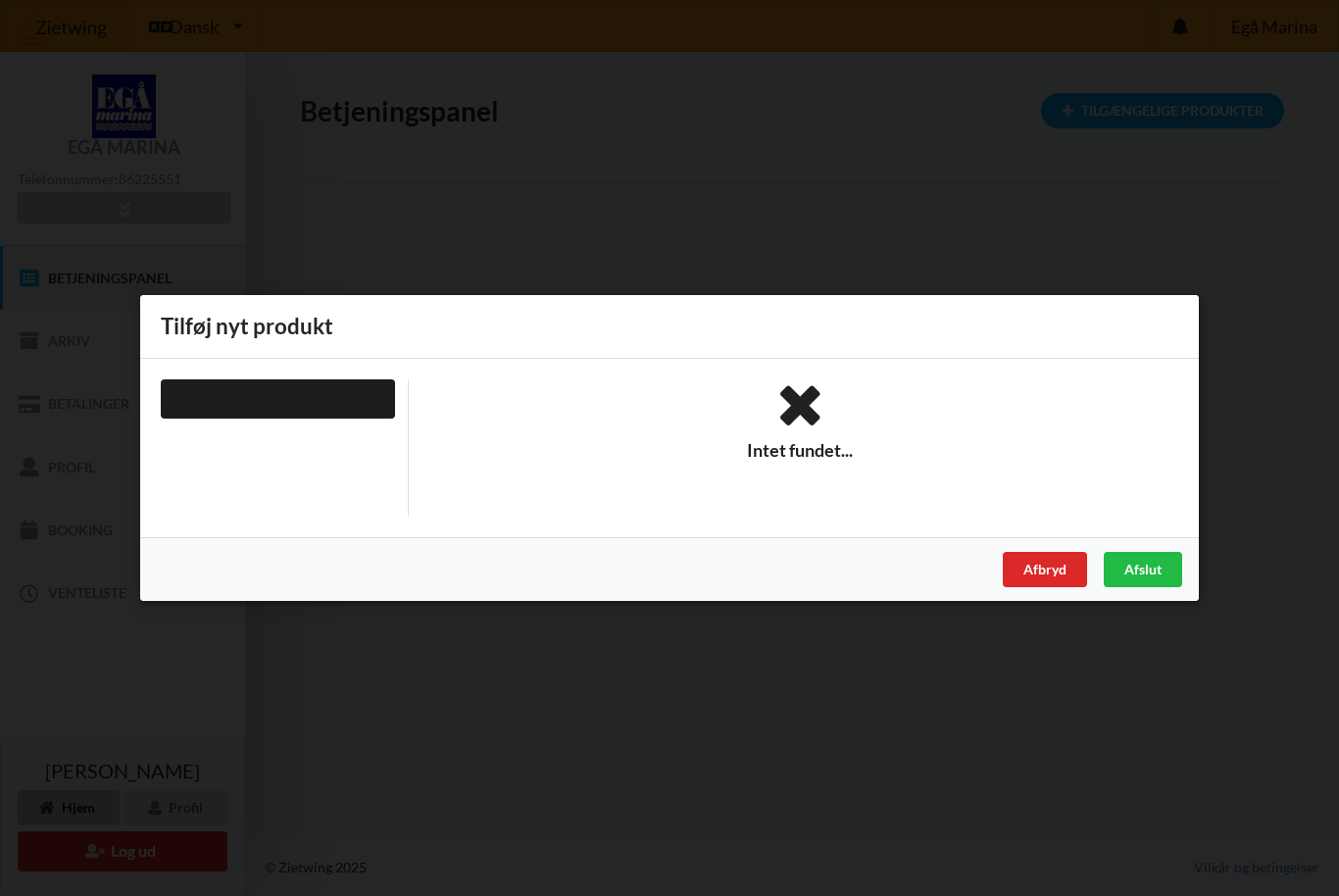
click at [316, 399] on div at bounding box center [277, 398] width 234 height 39
click at [334, 478] on div at bounding box center [278, 448] width 262 height 137
click at [769, 467] on div "Intet fundet..." at bounding box center [799, 448] width 783 height 137
click at [1143, 583] on div "Afslut" at bounding box center [1142, 568] width 79 height 35
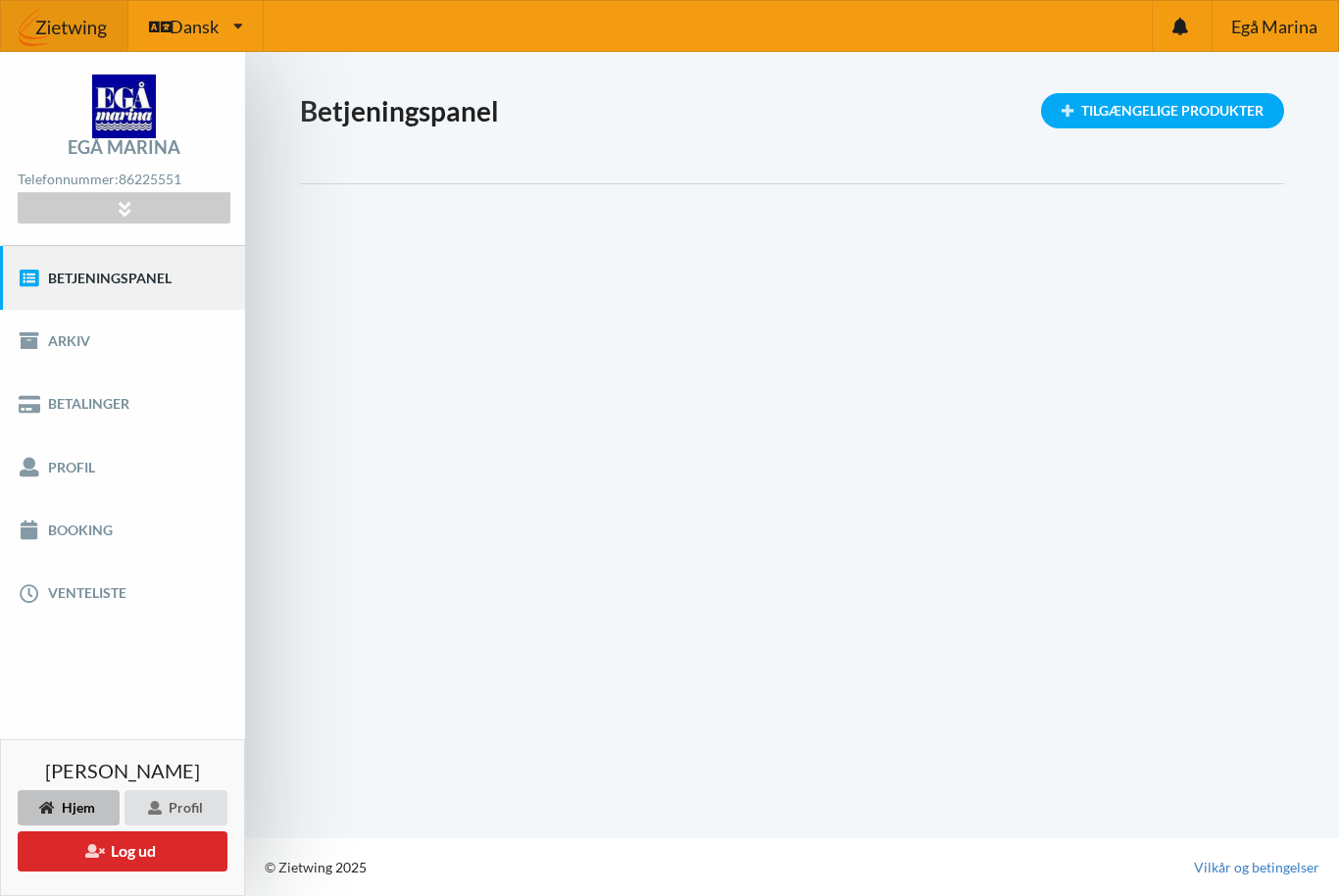
click at [56, 537] on link "Booking" at bounding box center [122, 530] width 245 height 63
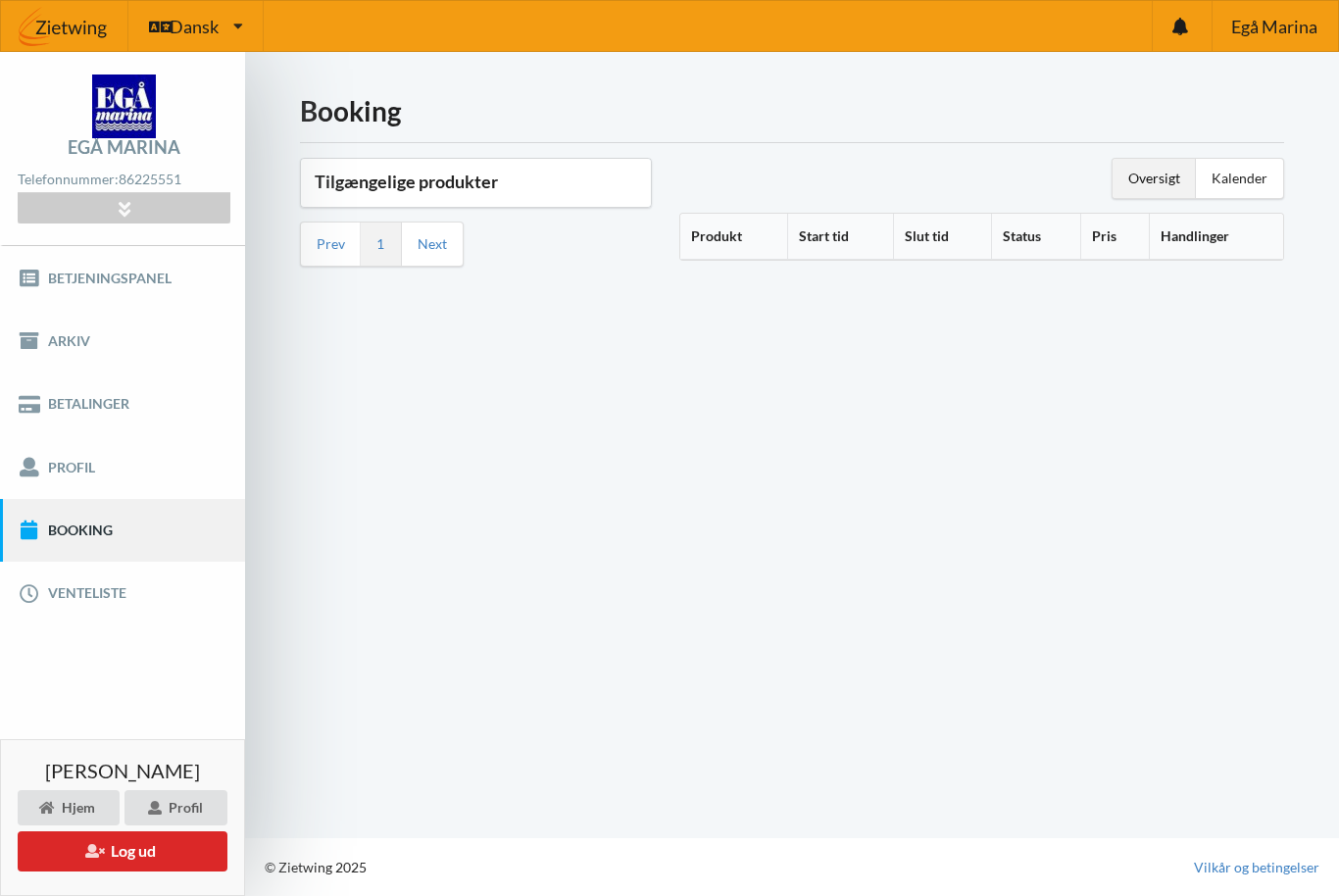
click at [394, 176] on h3 "Tilgængelige produkter" at bounding box center [476, 181] width 323 height 23
click at [410, 177] on h3 "Tilgængelige produkter" at bounding box center [476, 181] width 323 height 23
click at [414, 170] on h3 "Tilgængelige produkter" at bounding box center [476, 181] width 323 height 23
click at [340, 252] on link "Prev" at bounding box center [331, 244] width 29 height 18
click at [381, 238] on link "1" at bounding box center [380, 244] width 8 height 18
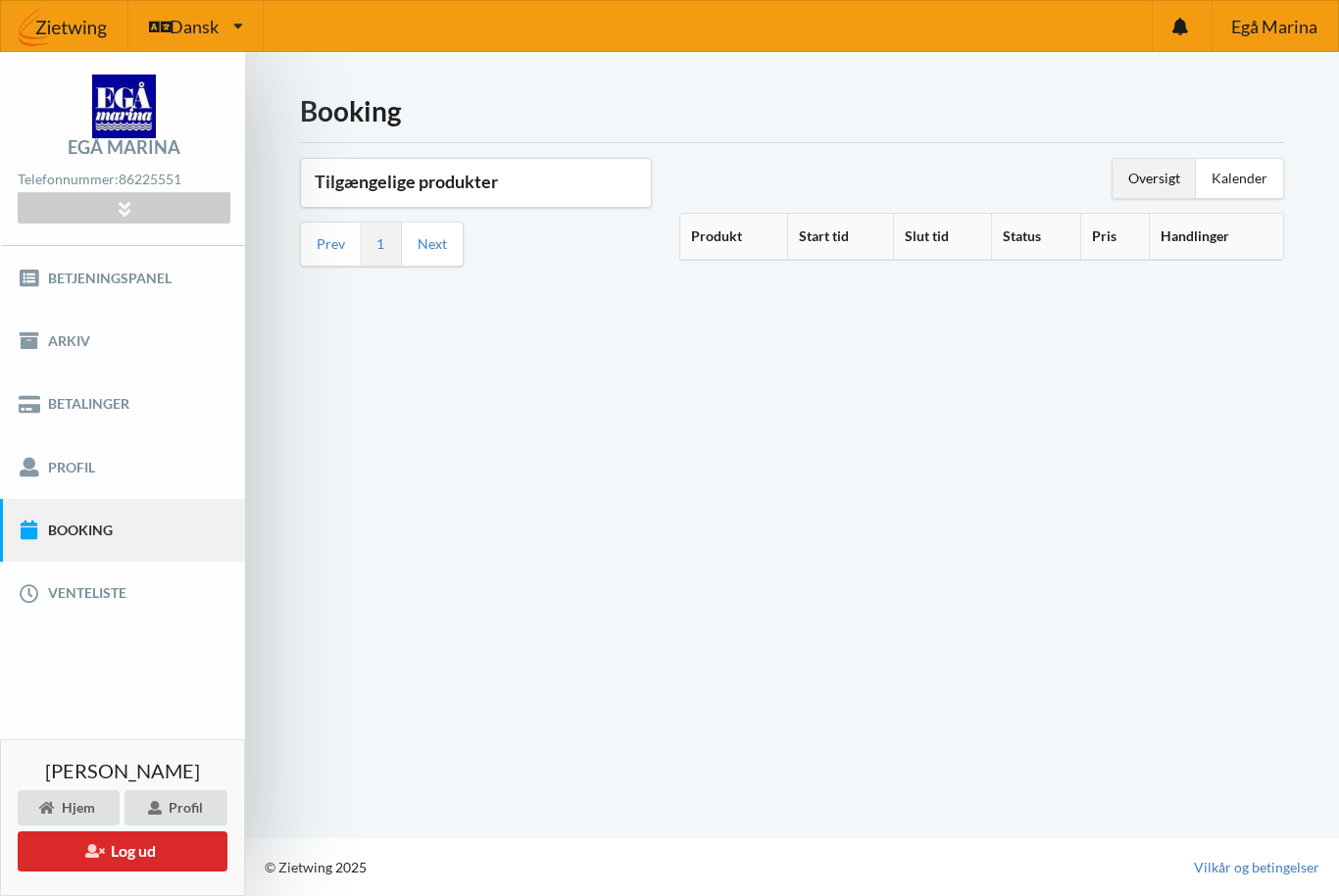
click at [439, 252] on link "Next" at bounding box center [432, 244] width 30 height 18
click at [731, 252] on th "Produkt" at bounding box center [733, 237] width 107 height 46
click at [743, 249] on th "Produkt" at bounding box center [745, 237] width 129 height 46
click at [1169, 179] on div "Oversigt" at bounding box center [1154, 177] width 84 height 39
click at [1158, 191] on div "Oversigt" at bounding box center [1154, 177] width 84 height 39
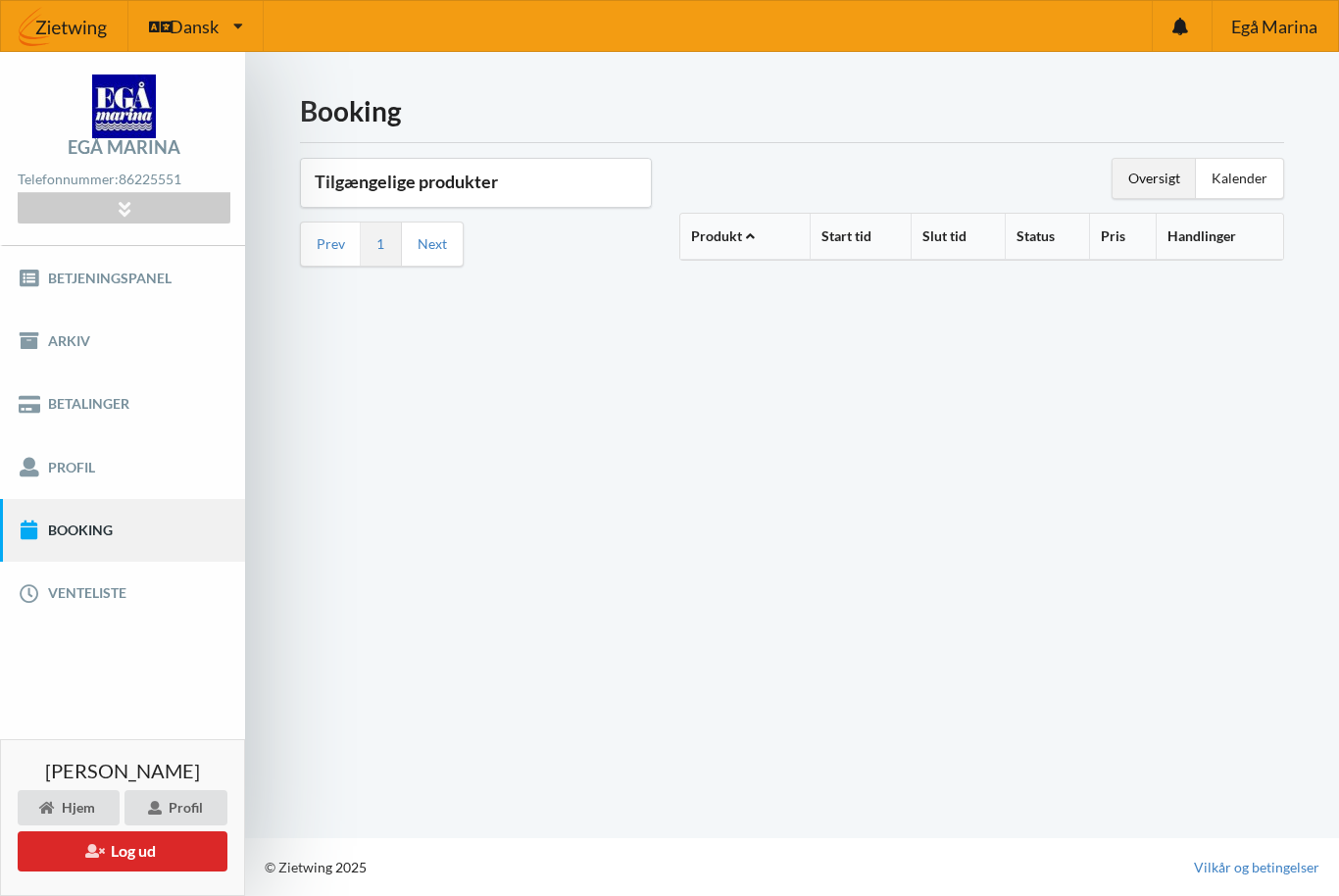
click at [1244, 187] on div "Kalender" at bounding box center [1239, 177] width 88 height 39
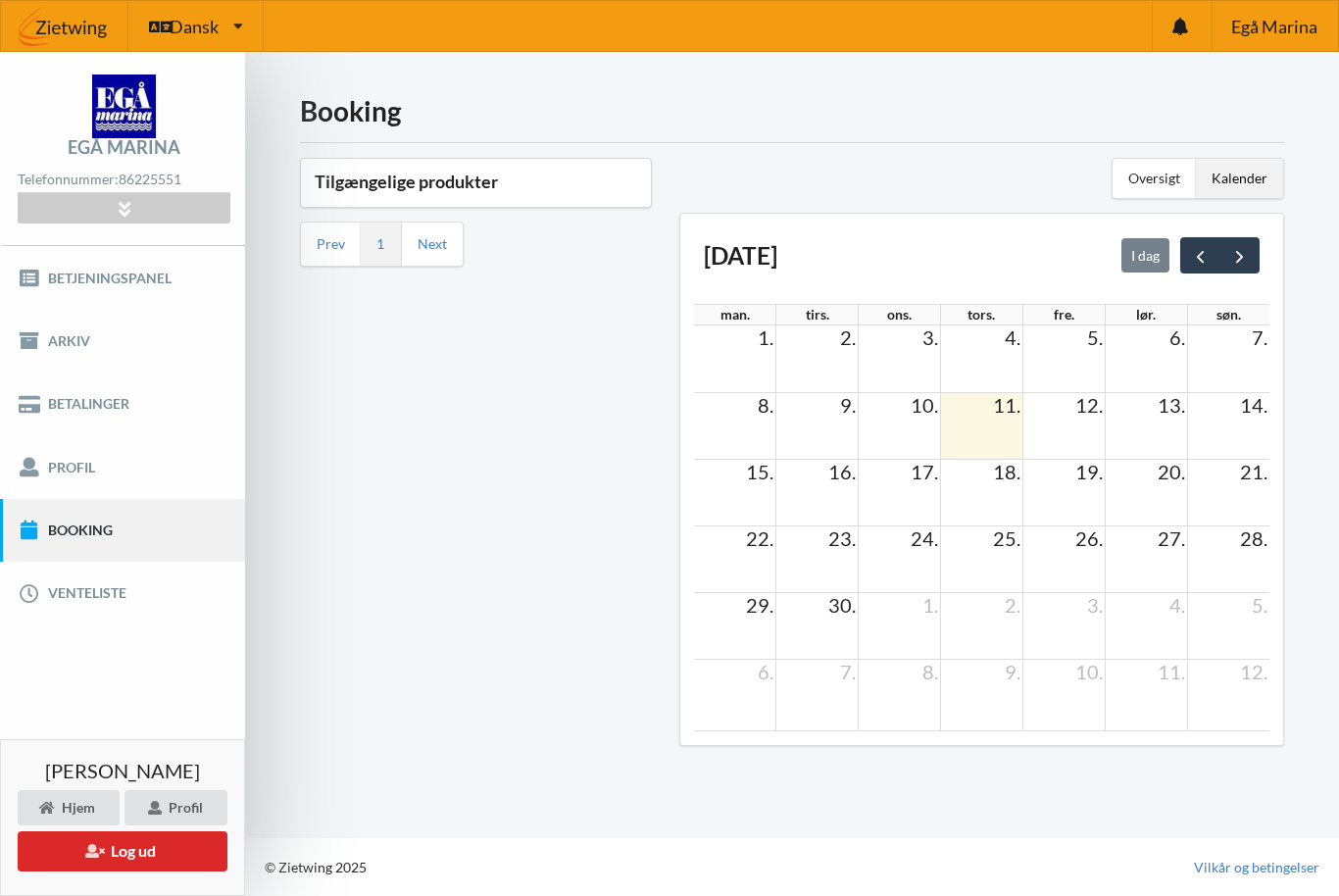
click at [1240, 261] on span "next" at bounding box center [1238, 256] width 21 height 21
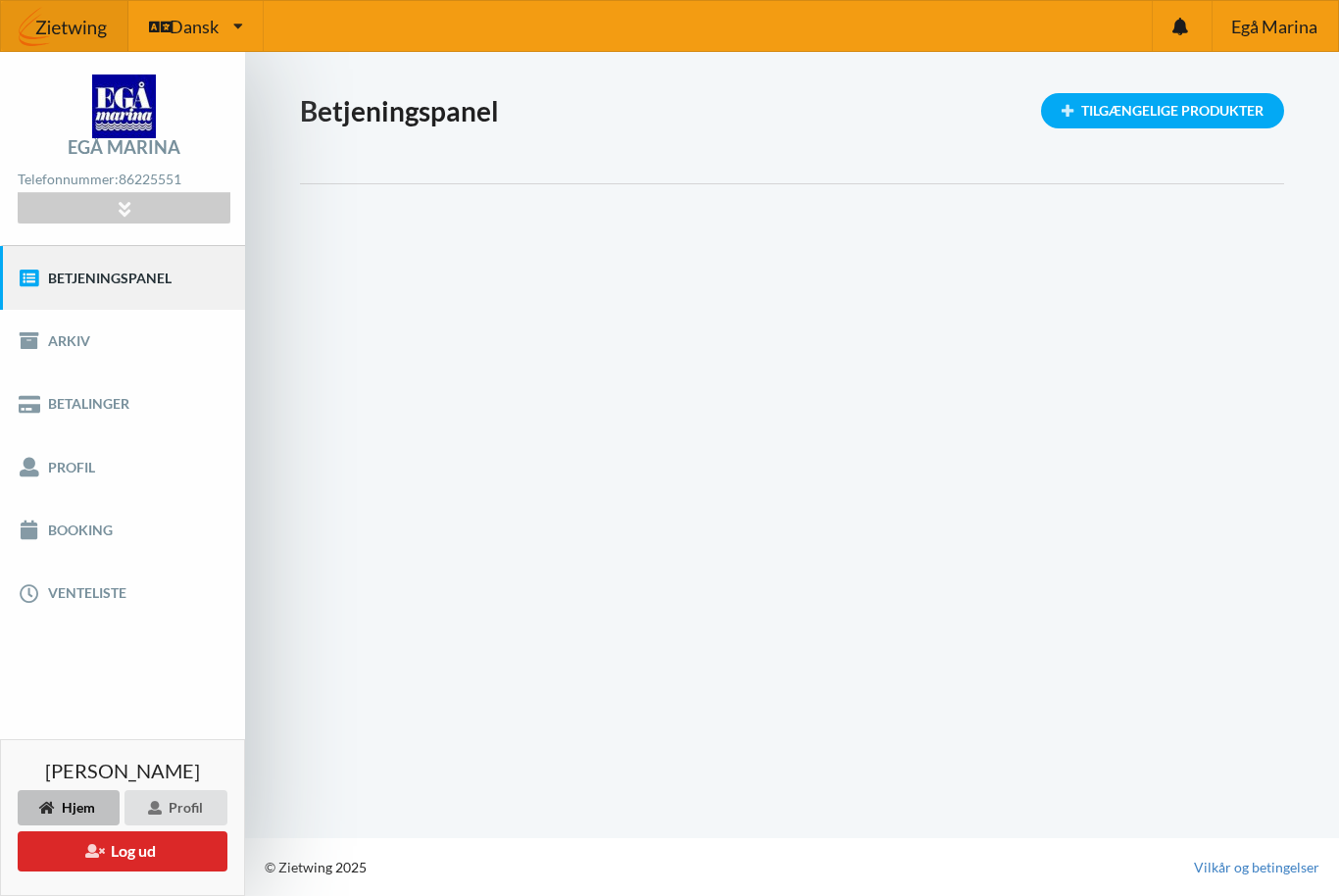
click at [1126, 125] on div "Tilgængelige Produkter" at bounding box center [1162, 111] width 243 height 35
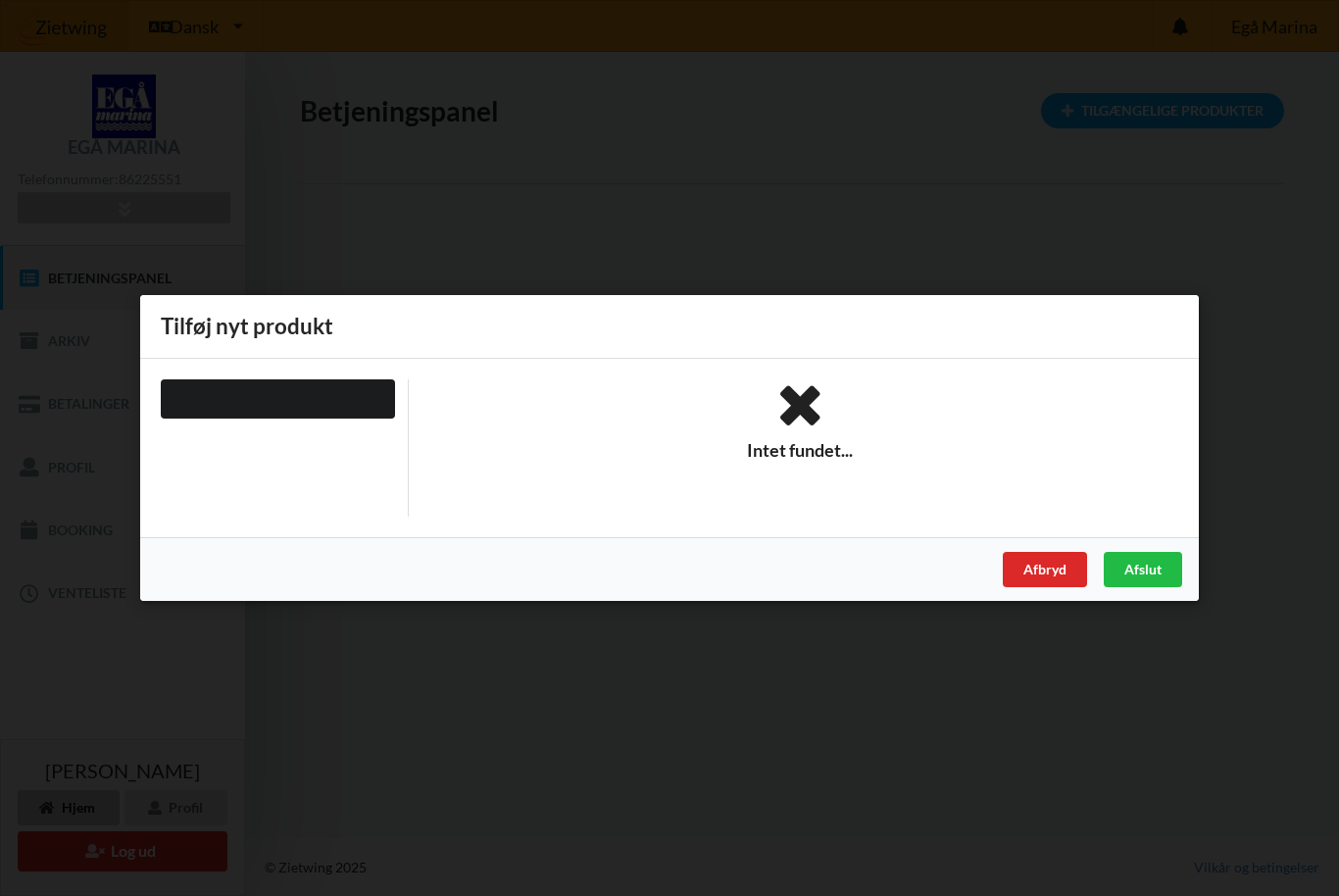
click at [329, 452] on div at bounding box center [278, 448] width 262 height 137
click at [316, 407] on div at bounding box center [277, 398] width 234 height 39
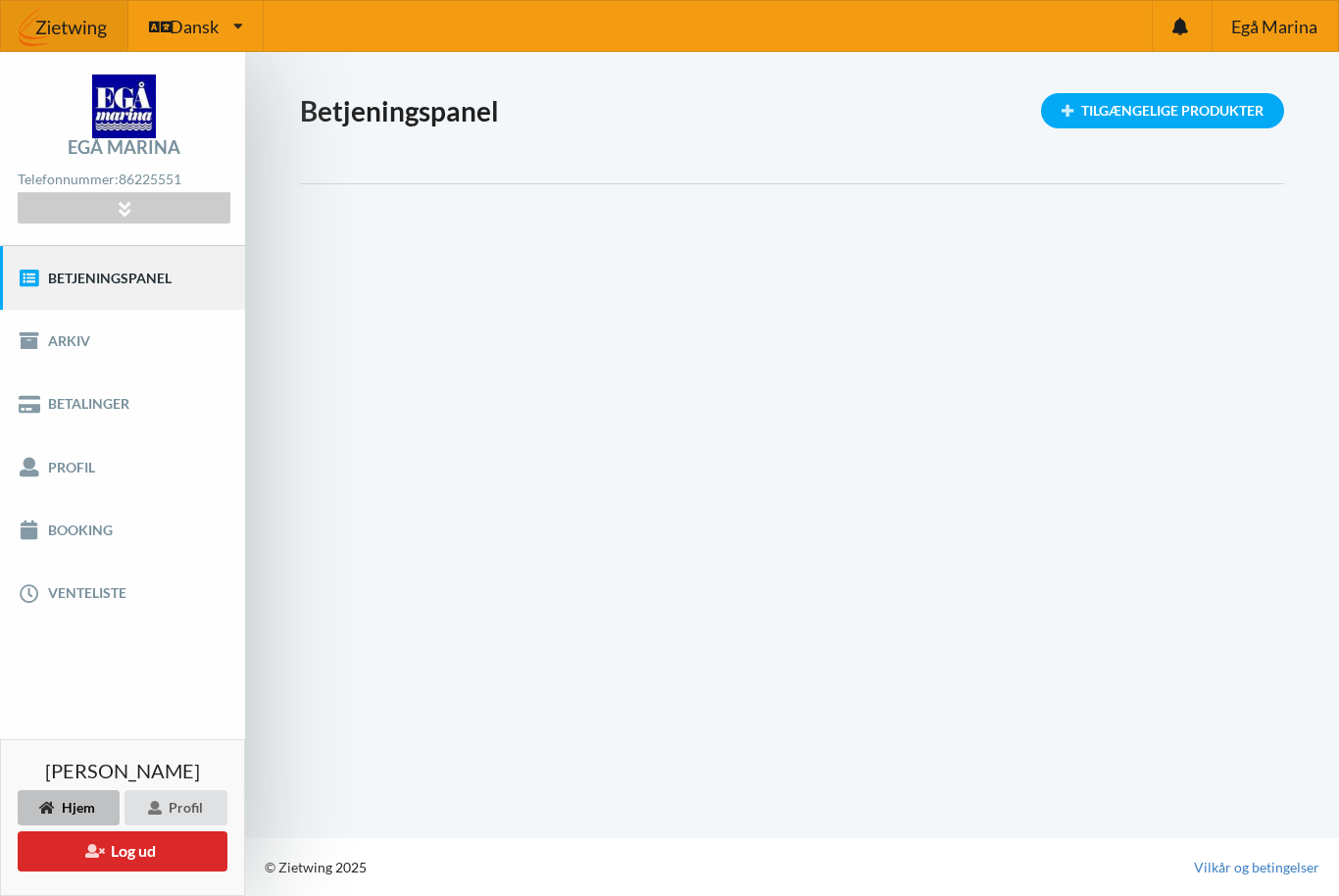
click at [403, 106] on h1 "Betjeningspanel" at bounding box center [791, 111] width 984 height 35
click at [393, 112] on h1 "Betjeningspanel" at bounding box center [791, 111] width 984 height 35
click at [1155, 106] on div "Tilgængelige Produkter" at bounding box center [1162, 111] width 243 height 35
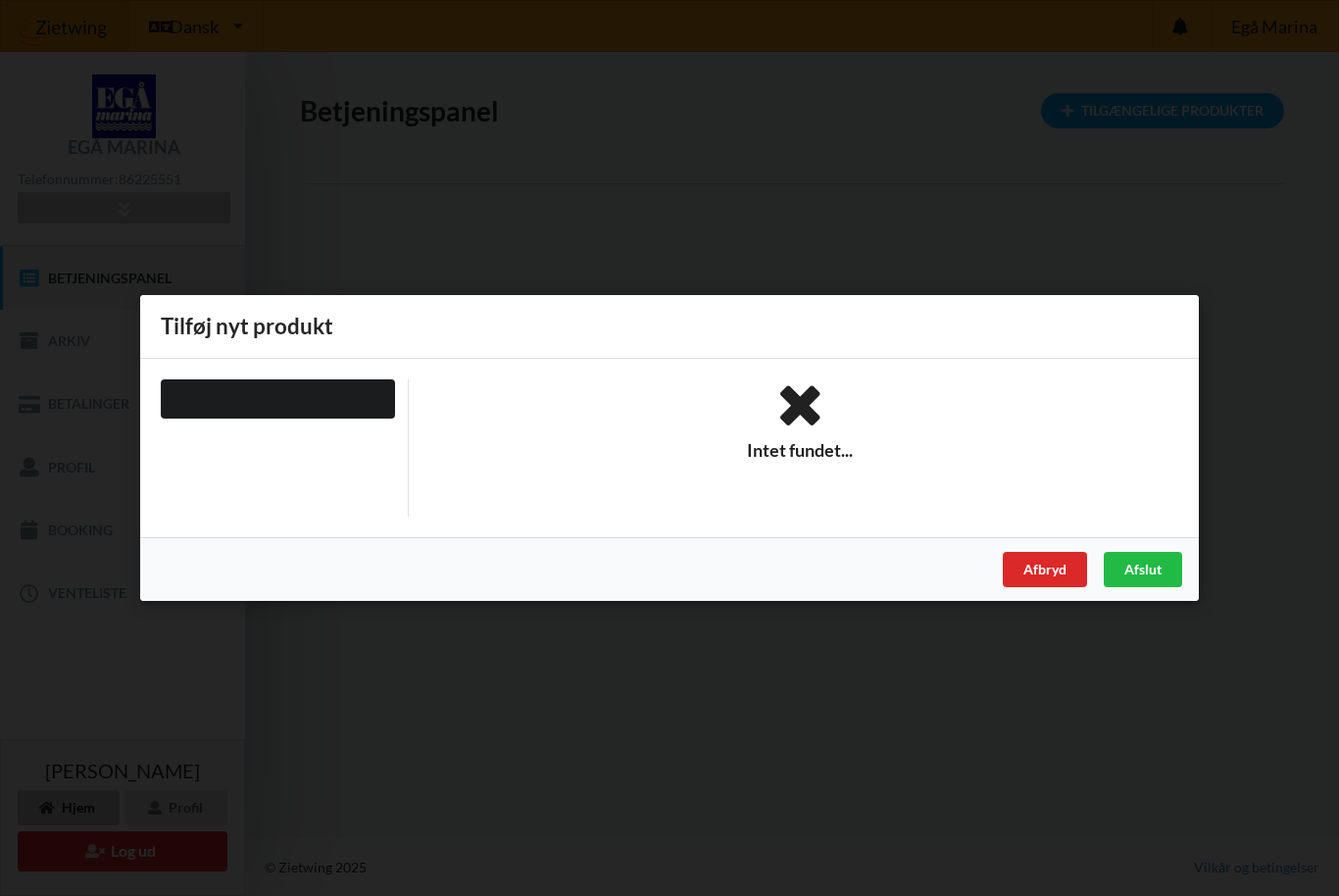
click at [273, 327] on div "Tilføj nyt produkt" at bounding box center [669, 327] width 1058 height 64
click at [803, 436] on div "Intet fundet..." at bounding box center [800, 420] width 757 height 83
click at [1145, 563] on div "Afslut" at bounding box center [1142, 568] width 79 height 35
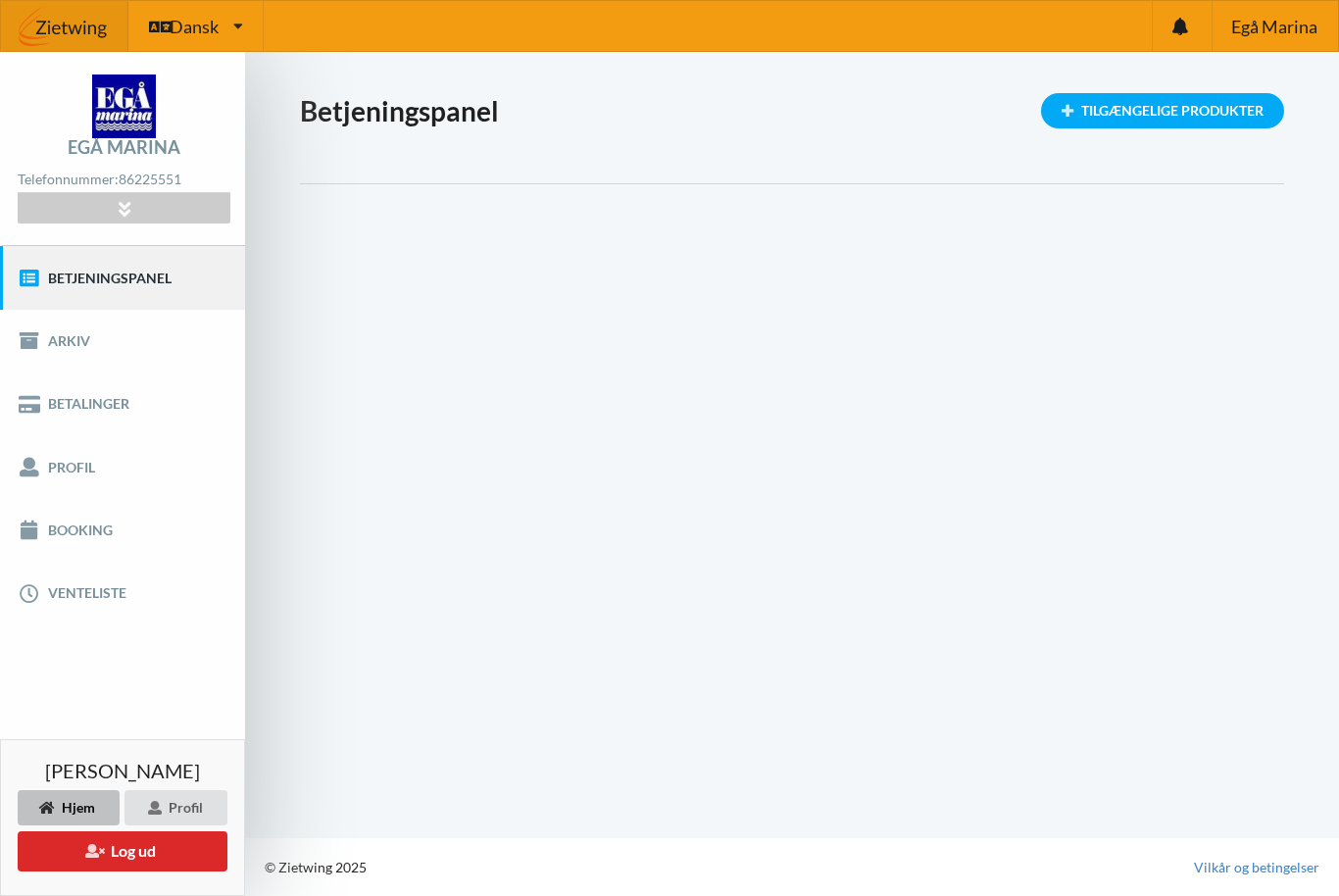
click at [1148, 559] on div "Afslut" at bounding box center [1142, 568] width 79 height 35
click at [79, 541] on link "Booking" at bounding box center [122, 530] width 245 height 63
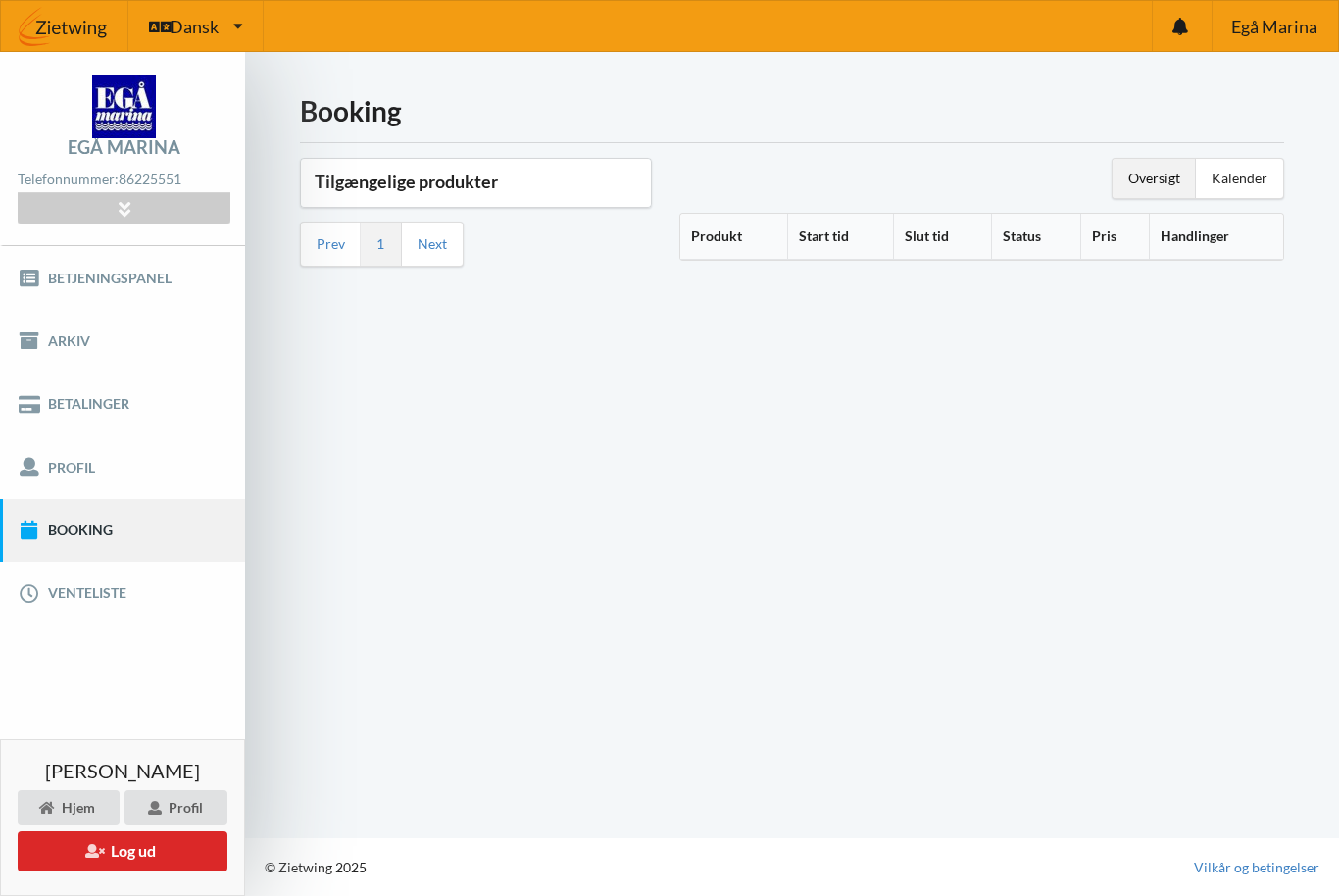
click at [380, 240] on link "1" at bounding box center [380, 244] width 8 height 18
click at [394, 249] on li "1" at bounding box center [380, 243] width 41 height 43
click at [380, 248] on link "1" at bounding box center [380, 244] width 8 height 18
click at [383, 245] on link "1" at bounding box center [380, 244] width 8 height 18
click at [378, 249] on link "1" at bounding box center [380, 244] width 8 height 18
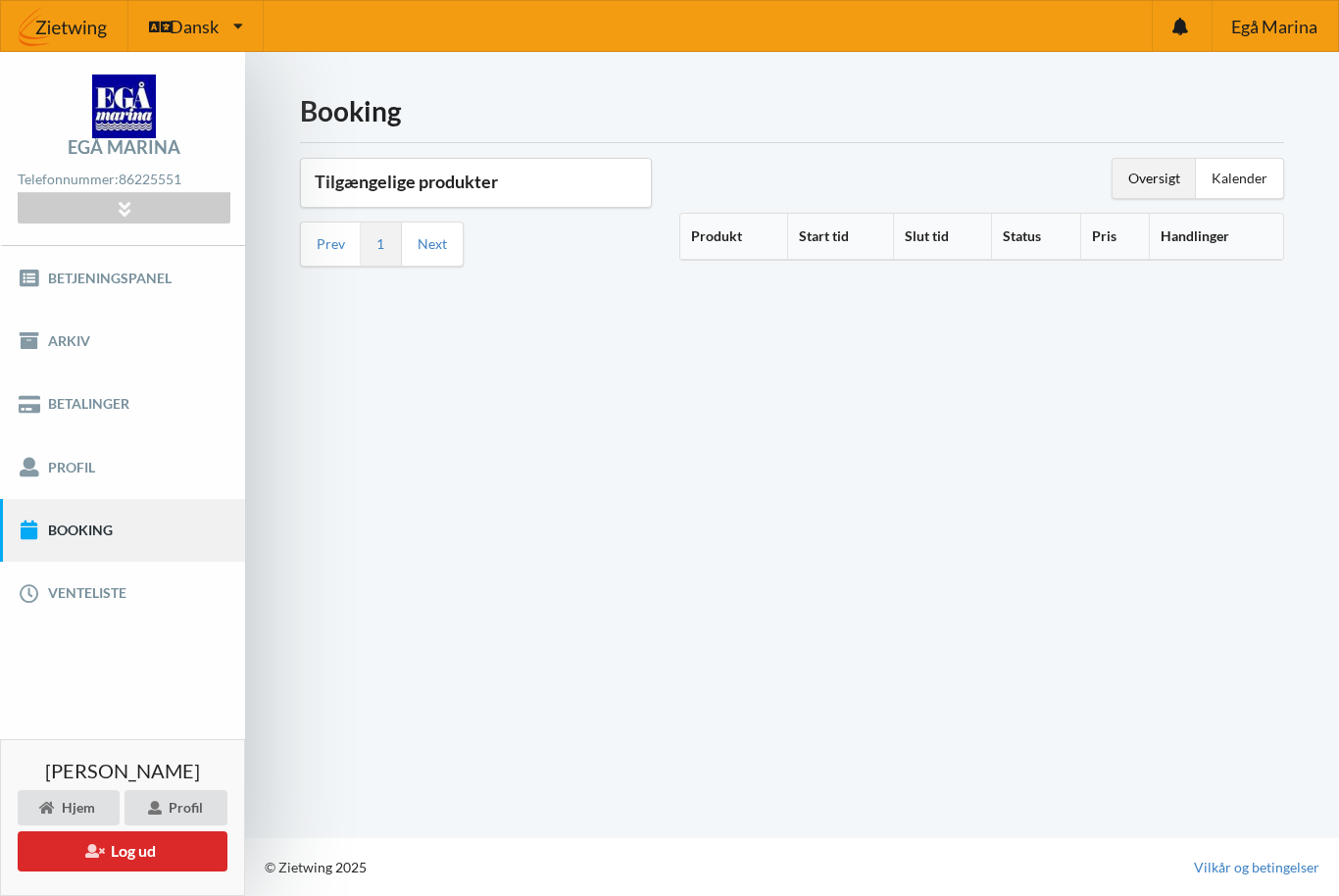
click at [445, 244] on link "Next" at bounding box center [432, 244] width 30 height 18
click at [446, 245] on link "Next" at bounding box center [432, 244] width 30 height 18
click at [325, 250] on link "Prev" at bounding box center [331, 244] width 29 height 18
click at [335, 252] on link "Prev" at bounding box center [331, 244] width 29 height 18
click at [339, 252] on link "Prev" at bounding box center [331, 244] width 29 height 18
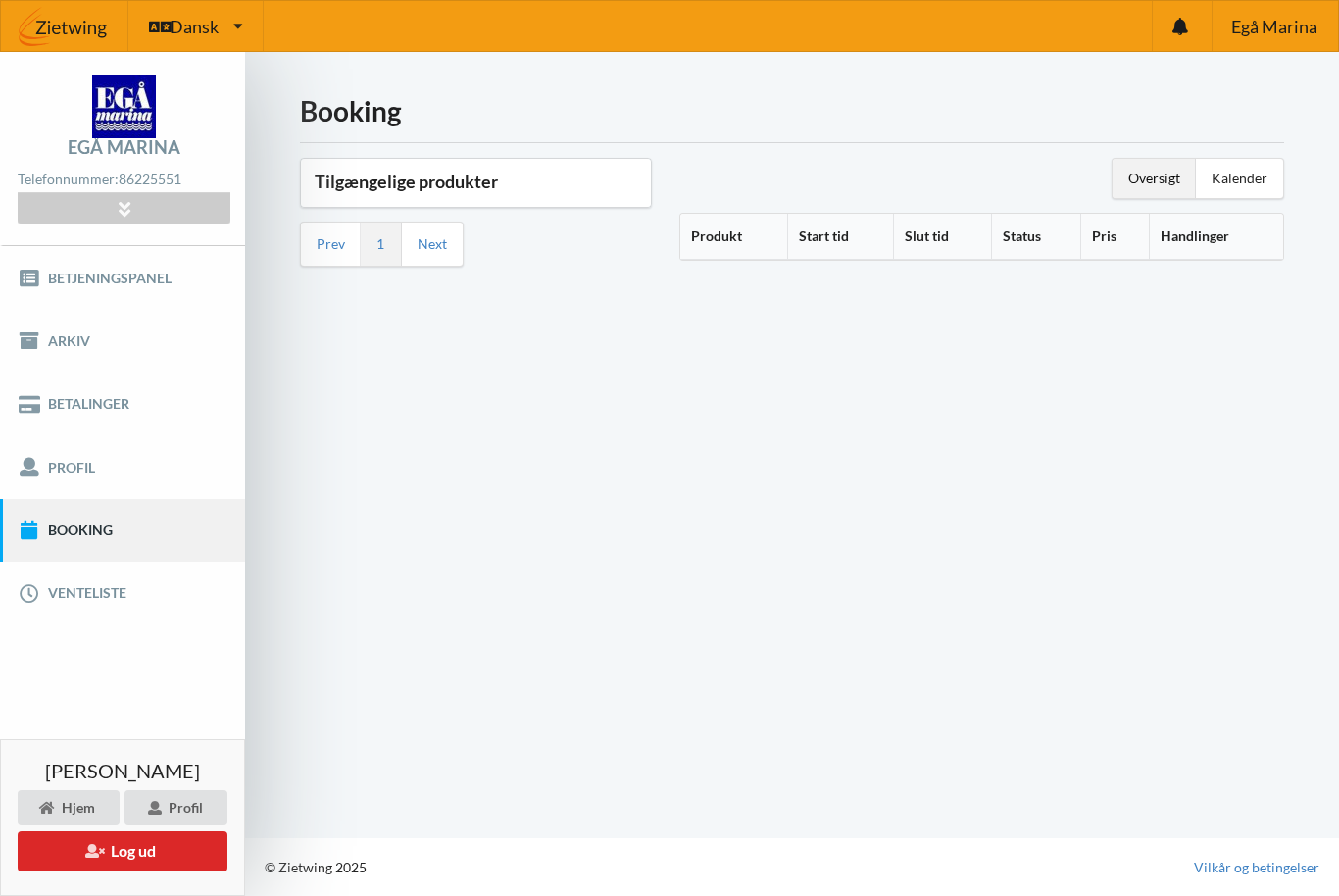
click at [463, 179] on h3 "Tilgængelige produkter" at bounding box center [476, 181] width 323 height 23
click at [443, 185] on h3 "Tilgængelige produkter" at bounding box center [476, 181] width 323 height 23
click at [432, 197] on div "Tilgængelige produkter" at bounding box center [475, 182] width 349 height 48
click at [724, 247] on th "Produkt" at bounding box center [733, 237] width 107 height 46
click at [733, 240] on th "Produkt" at bounding box center [745, 237] width 129 height 46
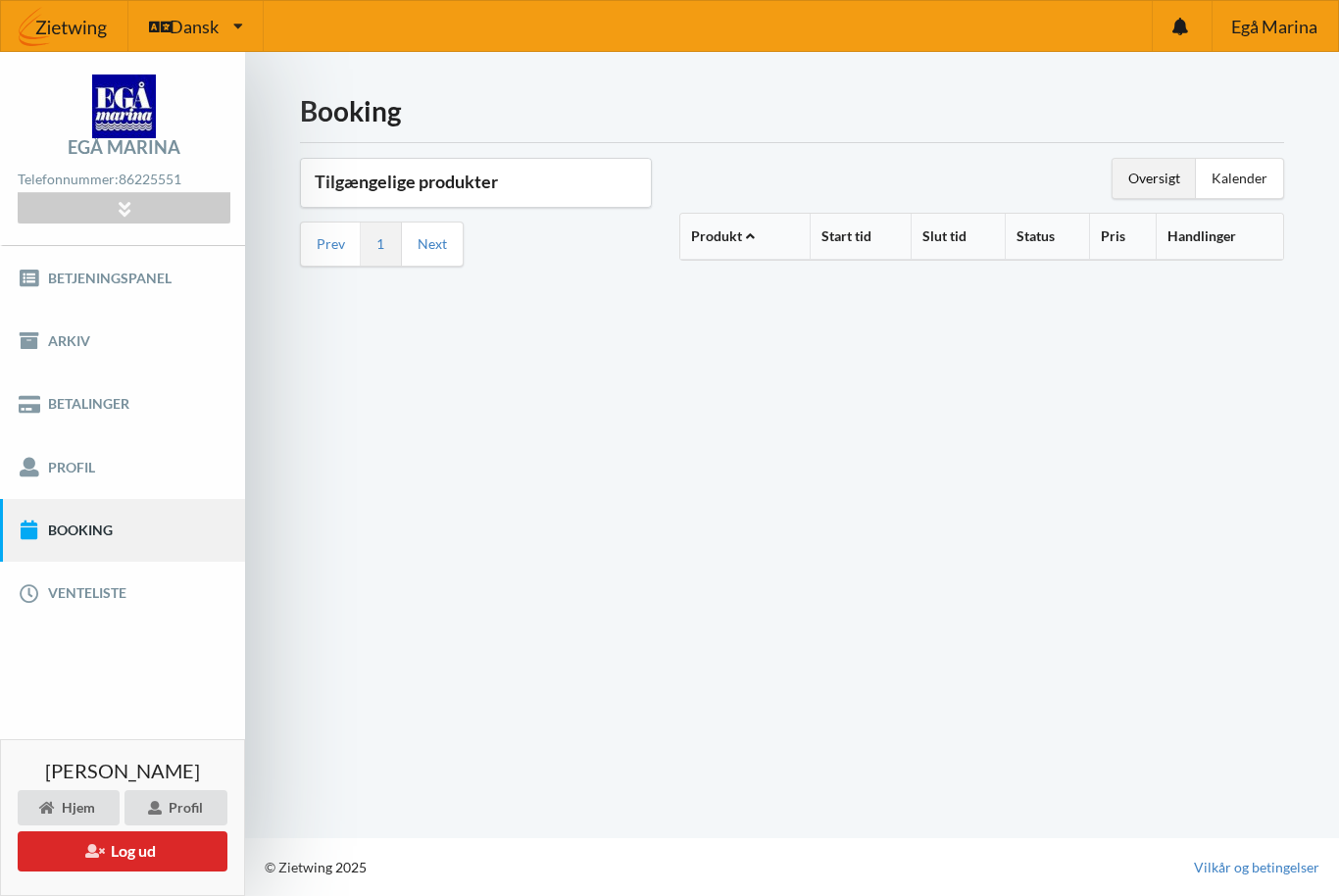
click at [735, 230] on th "Produkt" at bounding box center [745, 237] width 129 height 46
click at [1151, 195] on div "Oversigt" at bounding box center [1154, 177] width 84 height 39
click at [1156, 180] on div "Oversigt" at bounding box center [1154, 177] width 84 height 39
click at [1136, 197] on div "Oversigt" at bounding box center [1154, 177] width 84 height 39
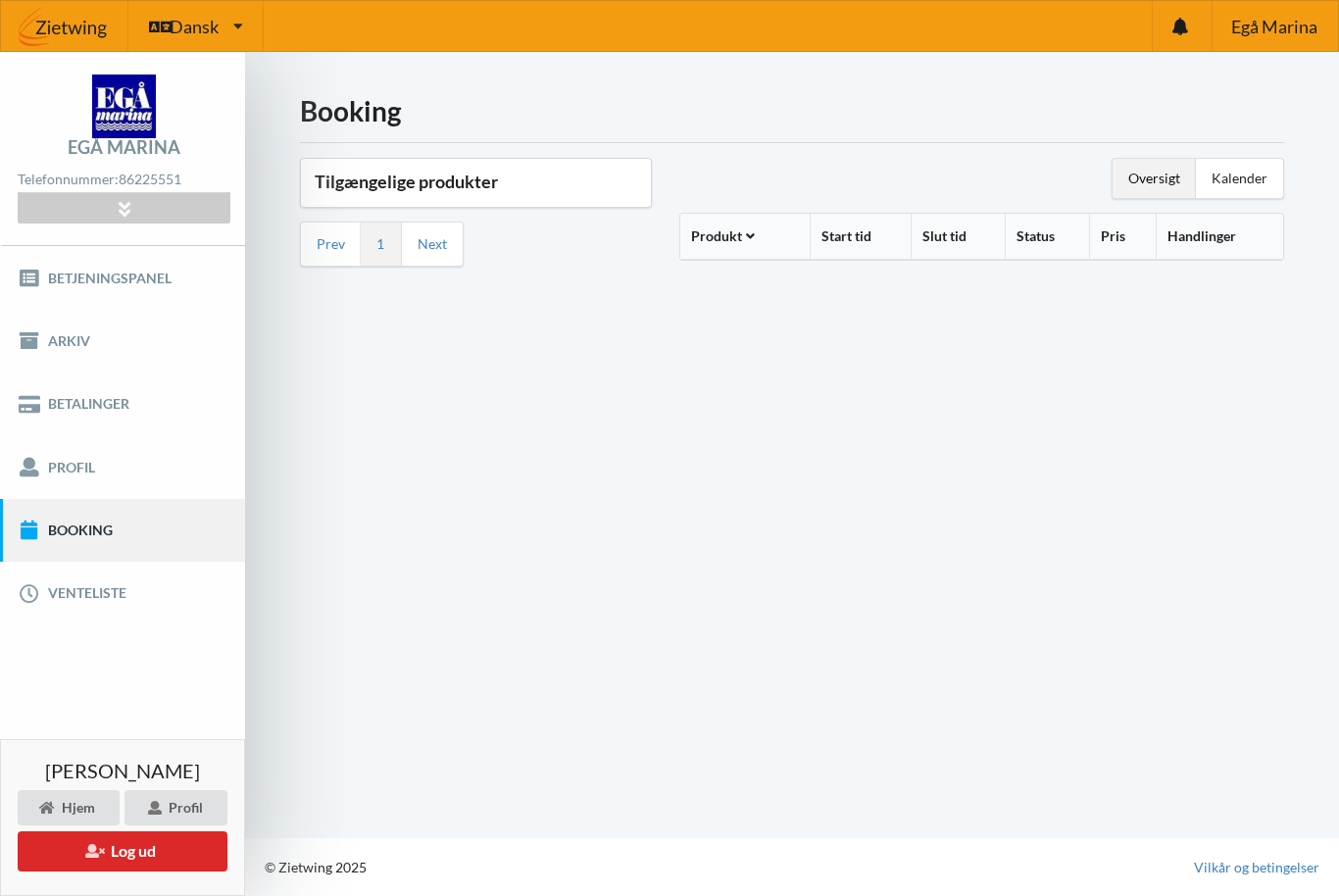
click at [1160, 185] on div "Oversigt" at bounding box center [1154, 177] width 84 height 39
click at [1246, 210] on div "Oversigt Kalender Produkt Start tid Slut tid Status Pris Handlinger" at bounding box center [981, 216] width 632 height 144
click at [1250, 181] on div "Kalender" at bounding box center [1239, 177] width 88 height 39
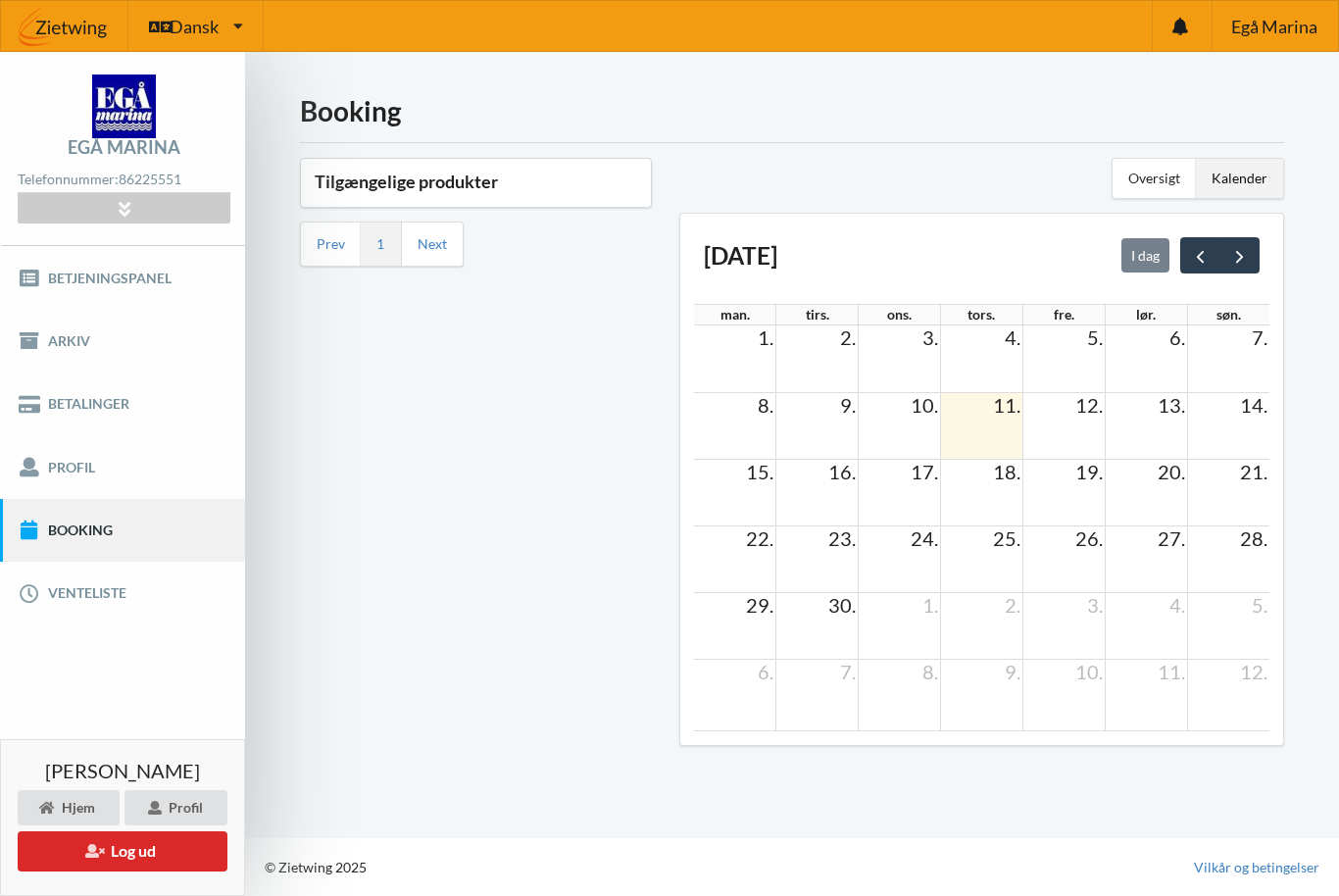
click at [588, 513] on div "Tilgængelige produkter Prev 1 Next" at bounding box center [475, 458] width 379 height 628
click at [1167, 161] on div "Oversigt" at bounding box center [1154, 177] width 84 height 39
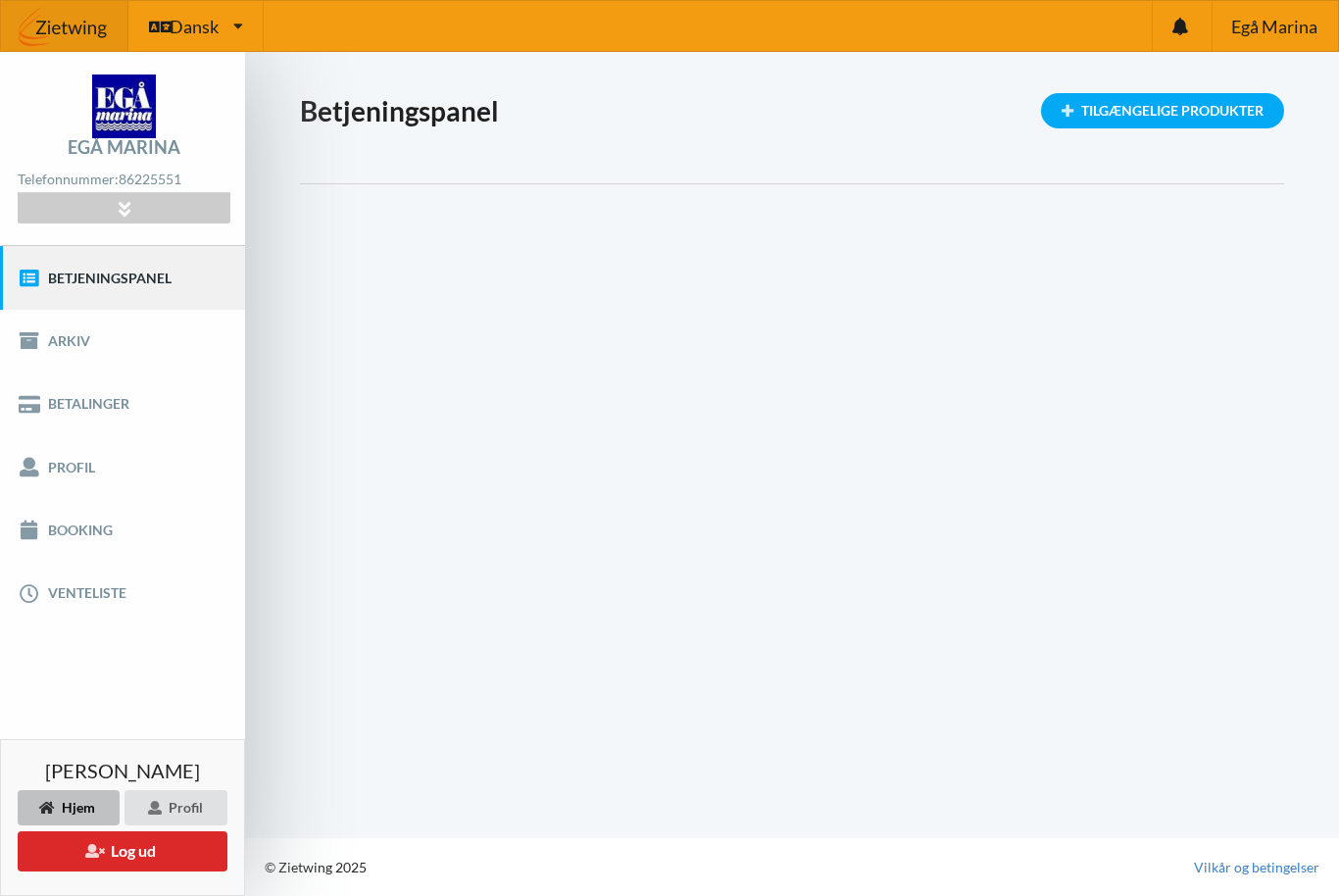
click at [156, 852] on button "Log ud" at bounding box center [122, 851] width 210 height 40
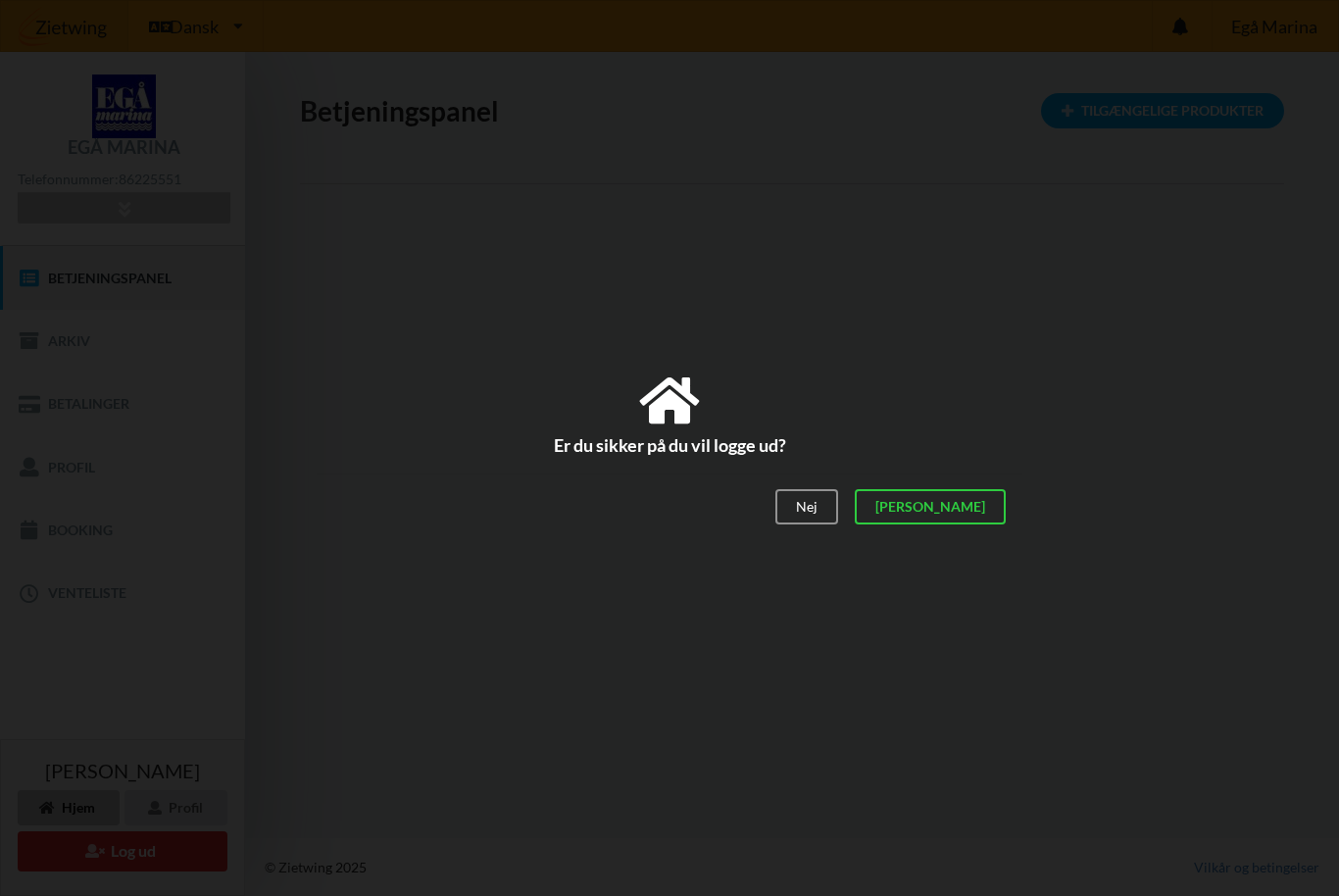
click at [996, 501] on div "[PERSON_NAME]" at bounding box center [930, 507] width 151 height 35
